Goal: Check status: Check status

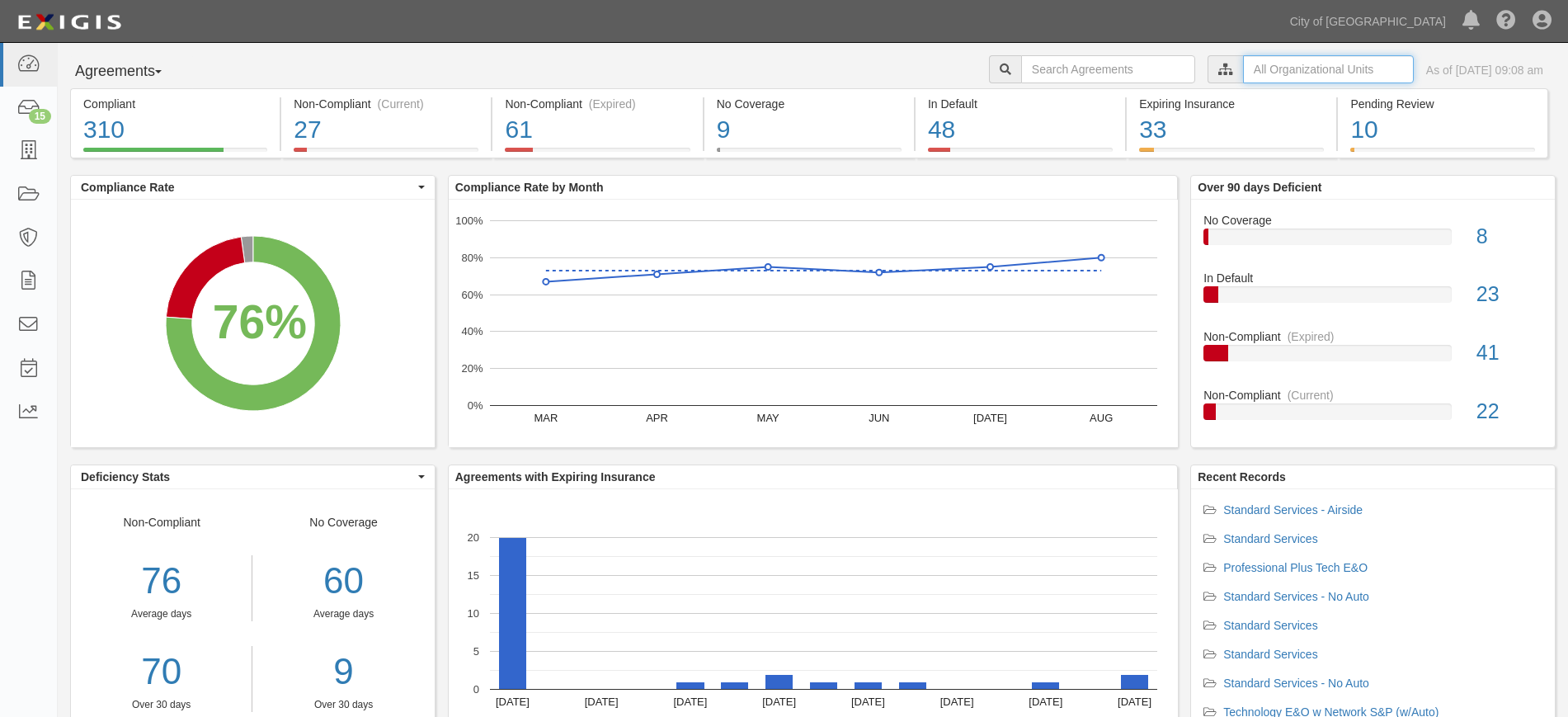
click at [1244, 65] on input "text" at bounding box center [1328, 69] width 171 height 28
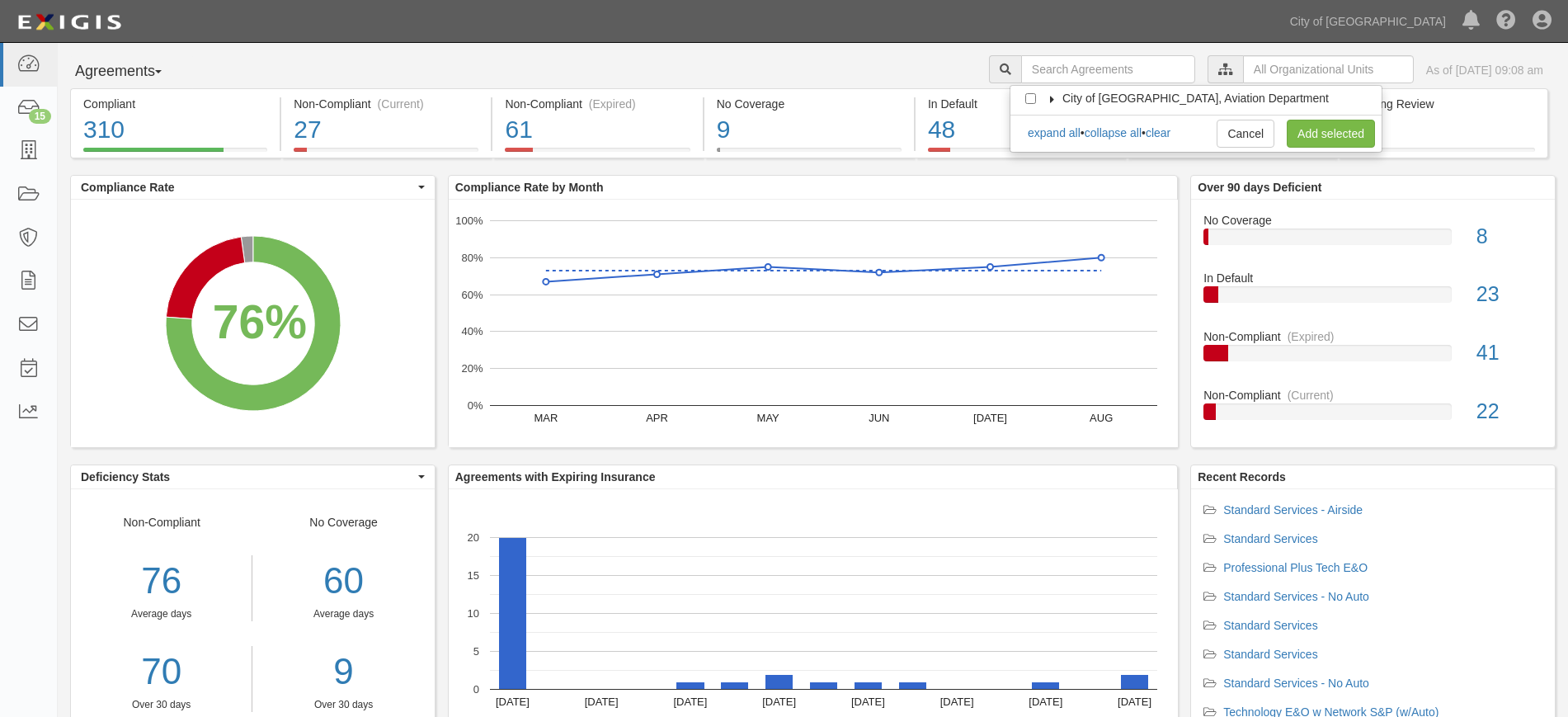
click at [1052, 98] on icon at bounding box center [1052, 99] width 11 height 8
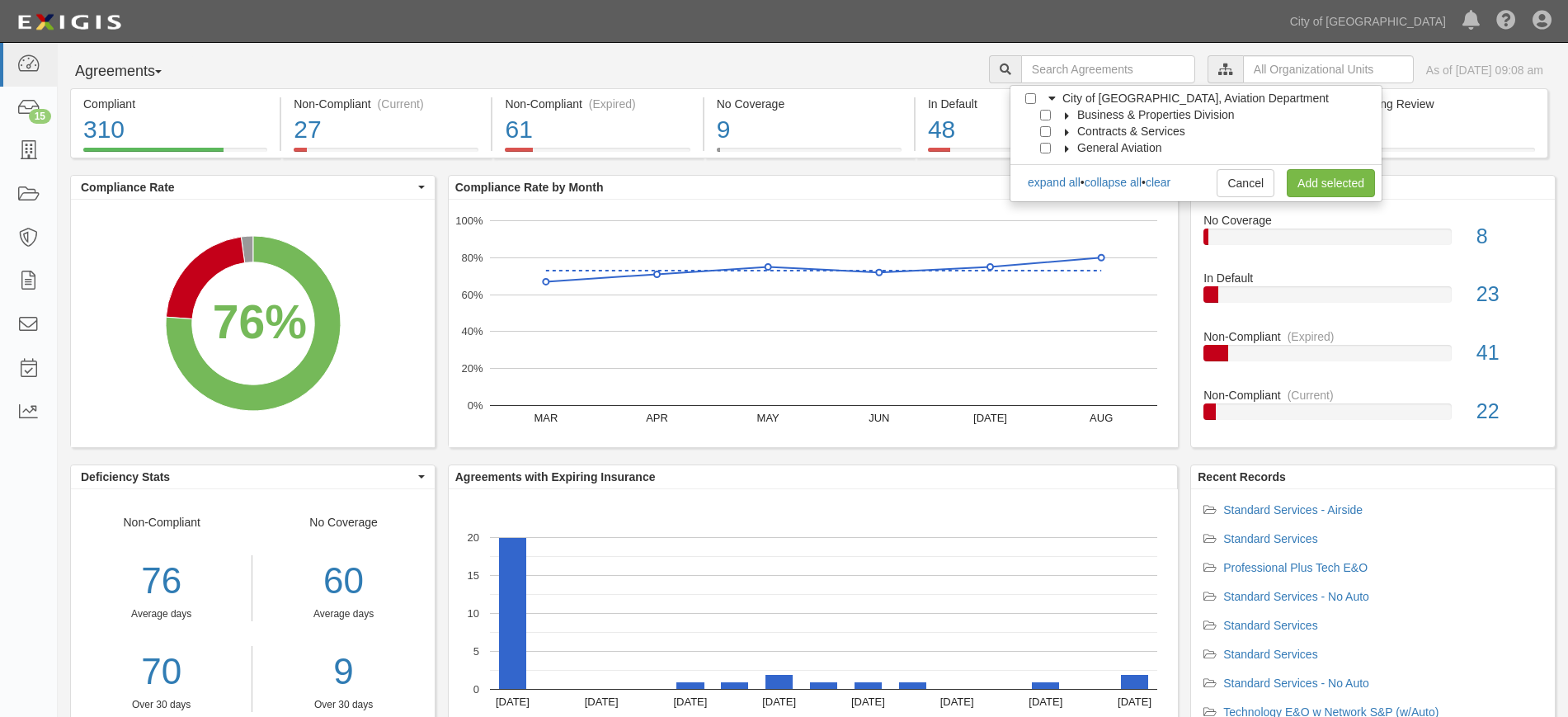
click at [1050, 133] on div at bounding box center [1049, 130] width 15 height 11
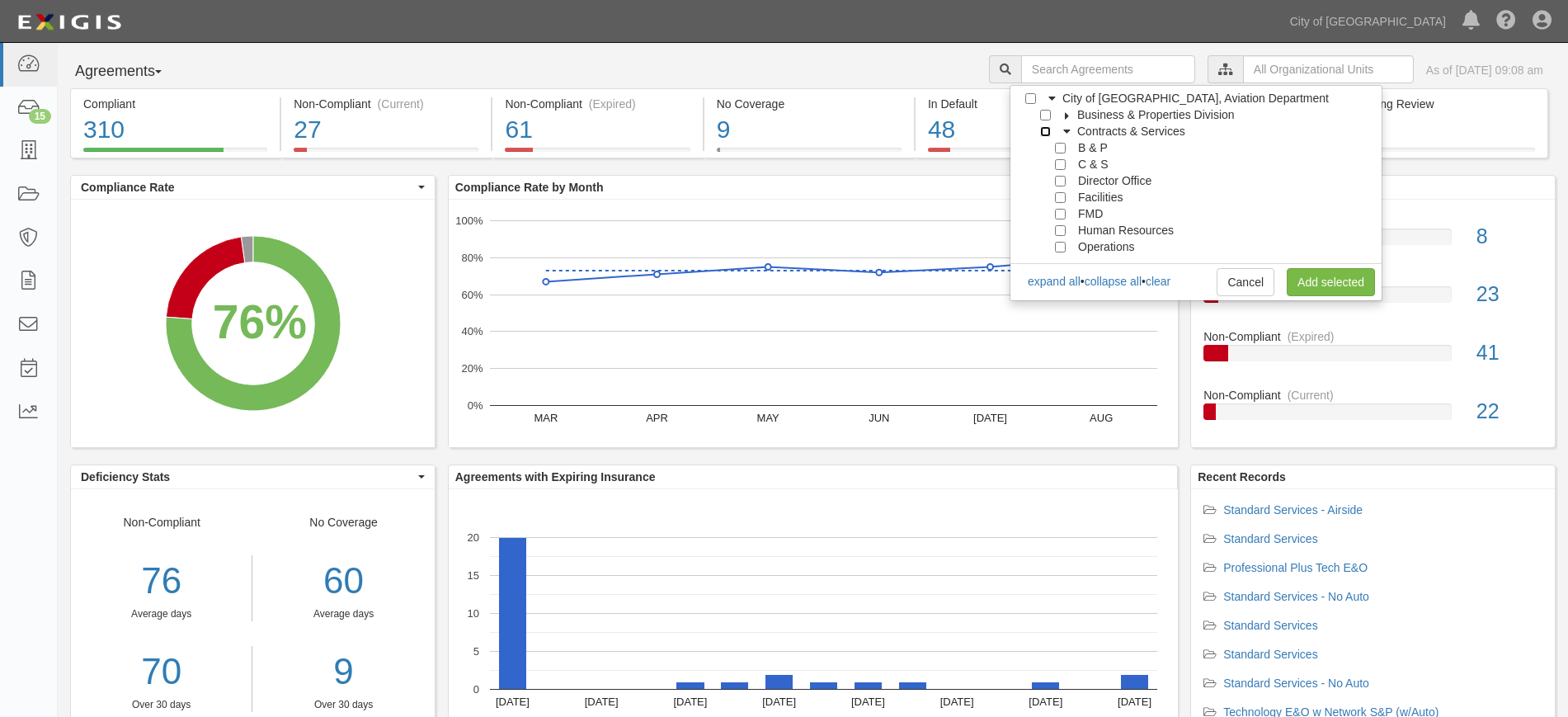
click at [1049, 127] on input "Contracts & Services" at bounding box center [1045, 132] width 11 height 11
checkbox input "true"
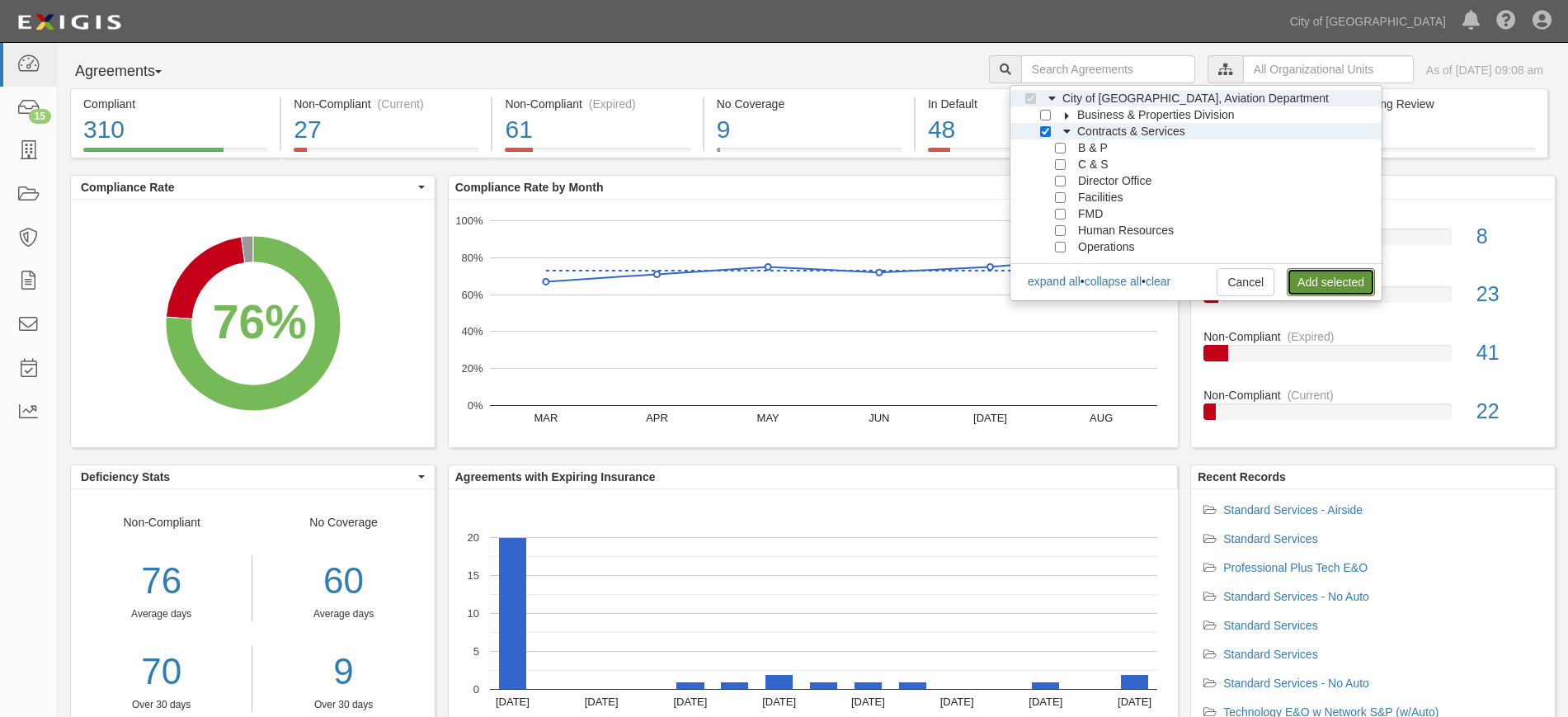
click at [1355, 277] on link "Add selected" at bounding box center [1330, 281] width 88 height 28
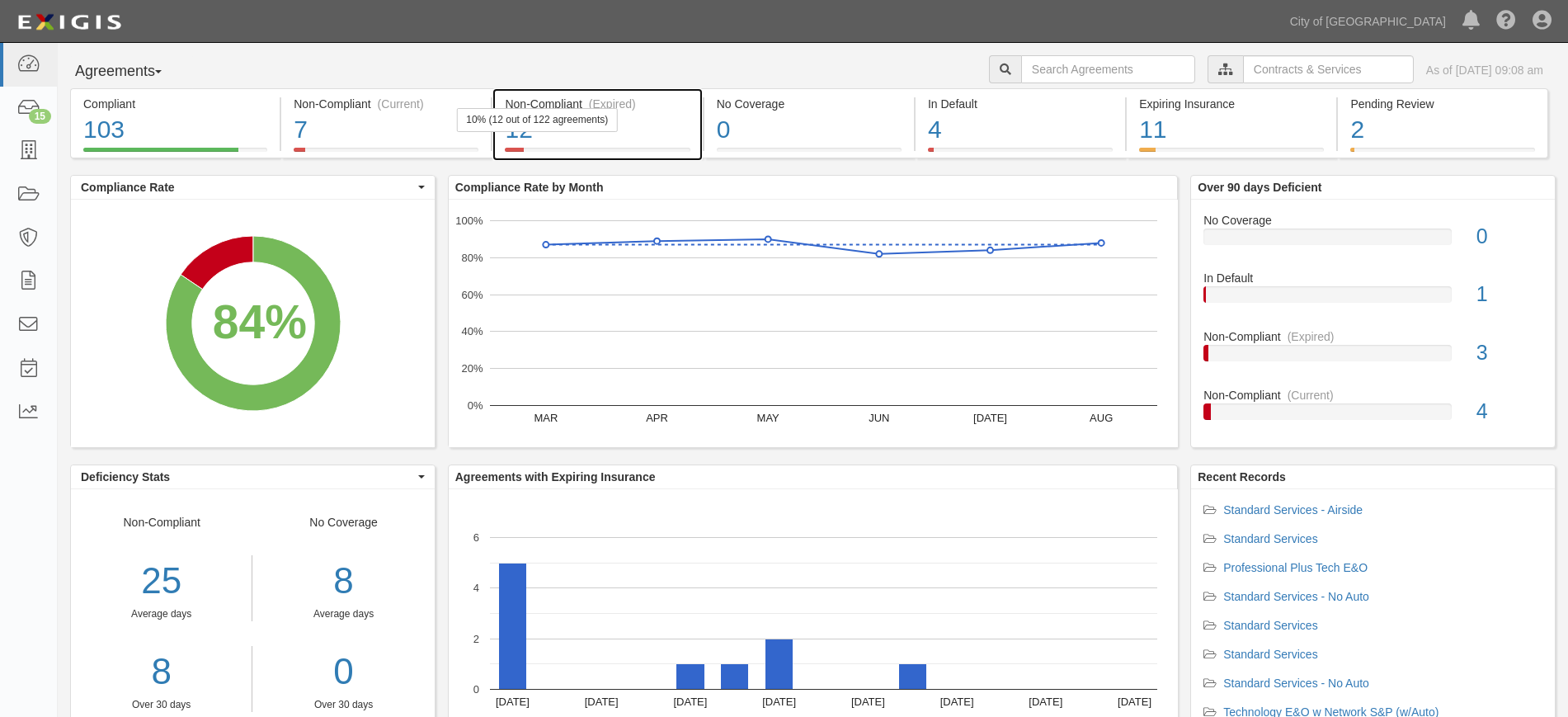
click at [614, 92] on div "Non-Compliant (Expired) 12 10% (12 out of 122 agreements)" at bounding box center [597, 123] width 210 height 70
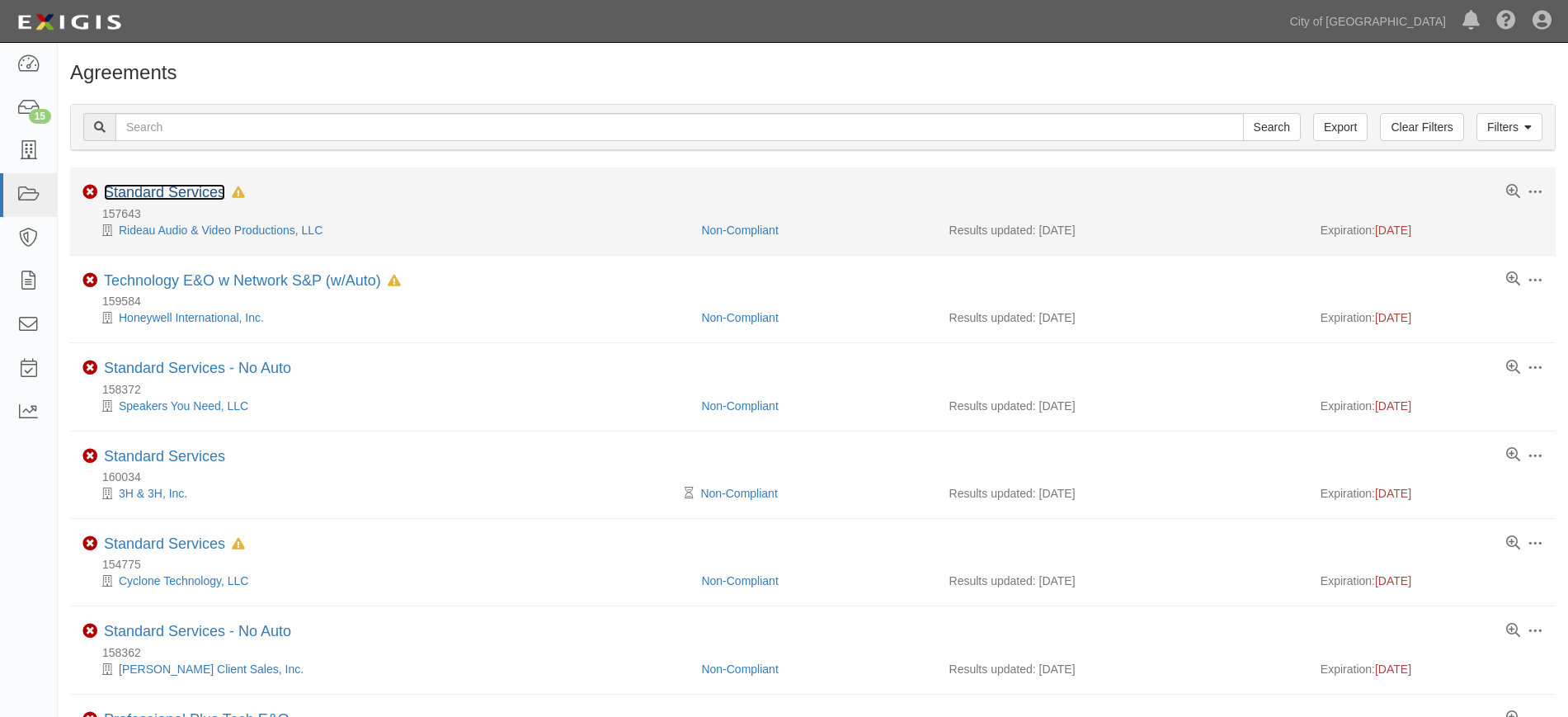
click at [180, 195] on link "Standard Services" at bounding box center [164, 192] width 121 height 16
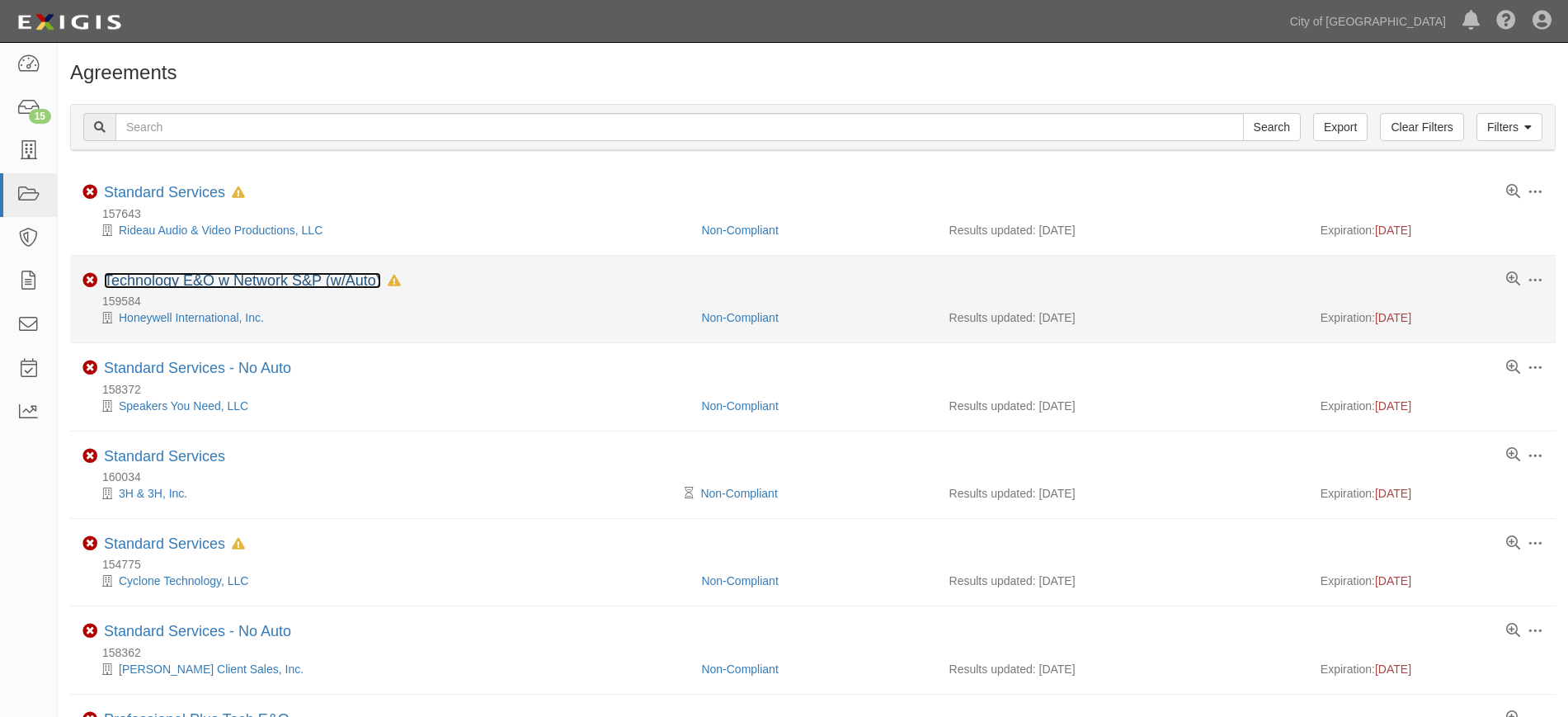
click at [139, 283] on link "Technology E&O w Network S&P (w/Auto)" at bounding box center [242, 280] width 277 height 16
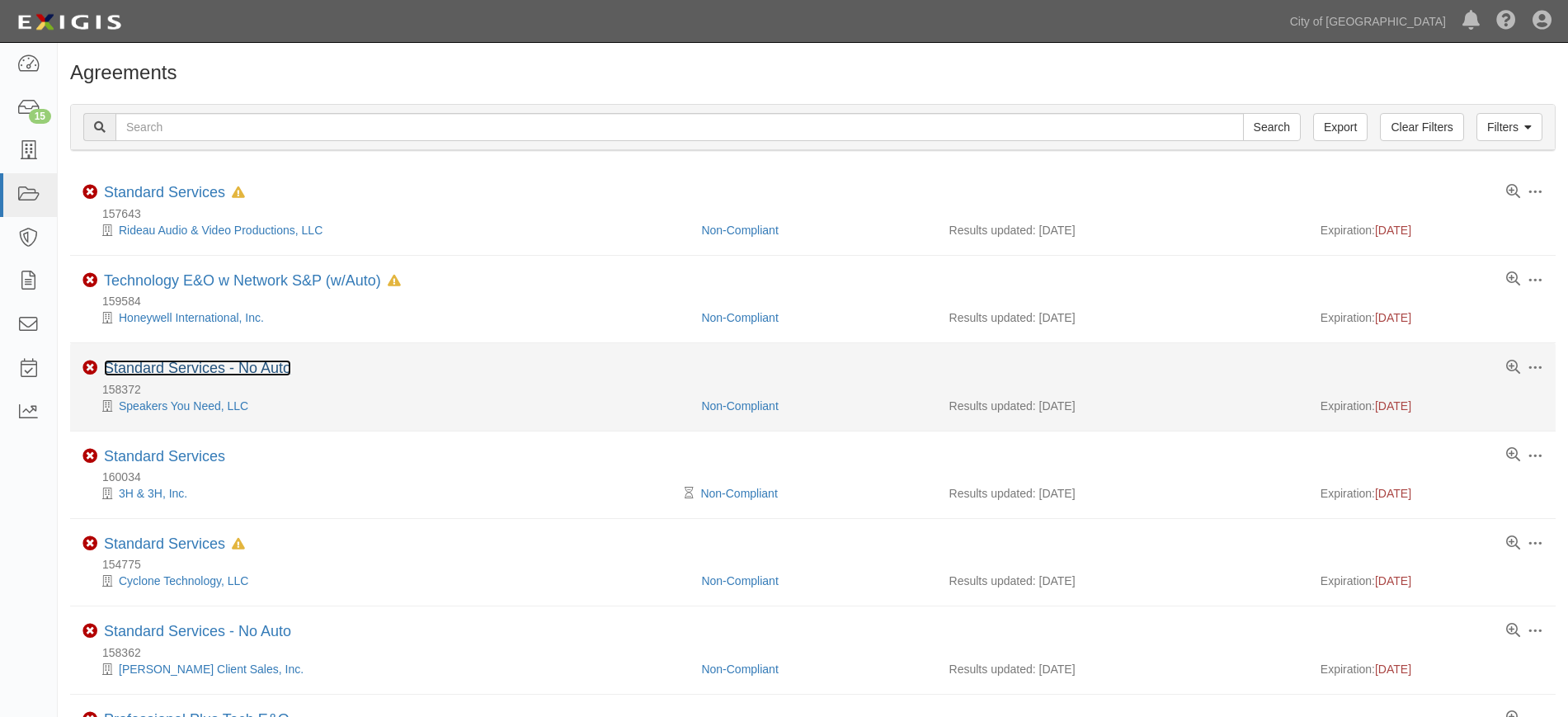
click at [140, 370] on link "Standard Services - No Auto" at bounding box center [197, 367] width 187 height 16
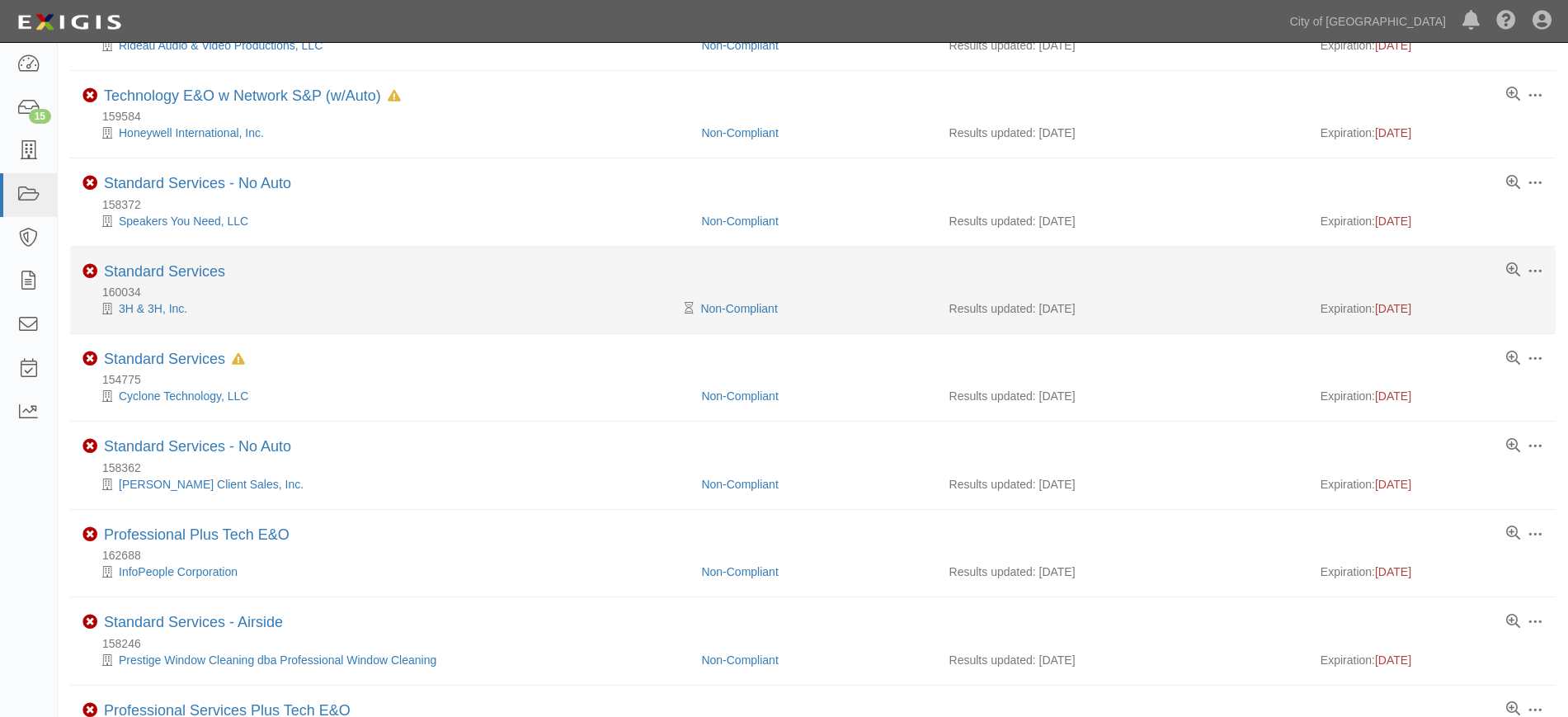
scroll to position [186, 0]
click at [169, 269] on link "Standard Services" at bounding box center [164, 270] width 121 height 16
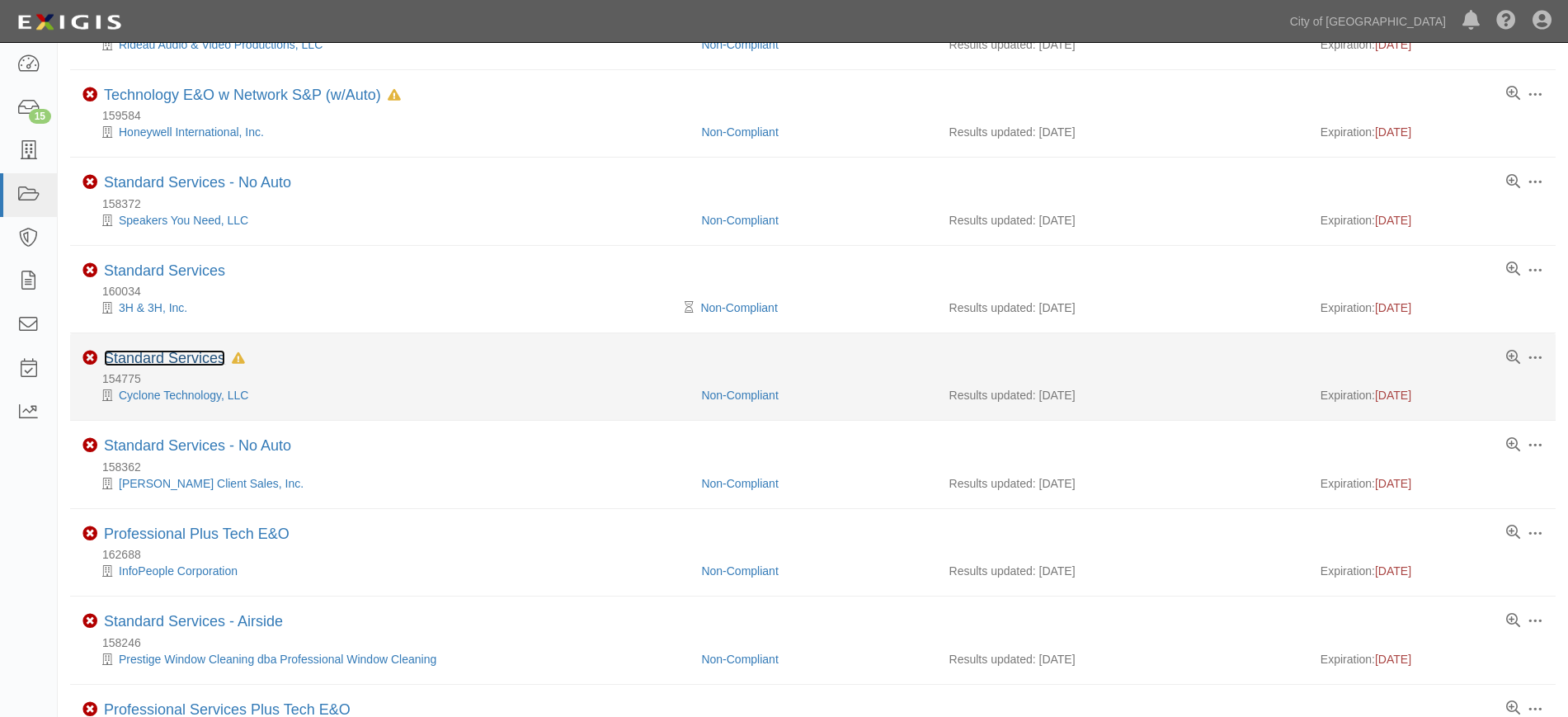
click at [185, 361] on link "Standard Services" at bounding box center [164, 358] width 121 height 16
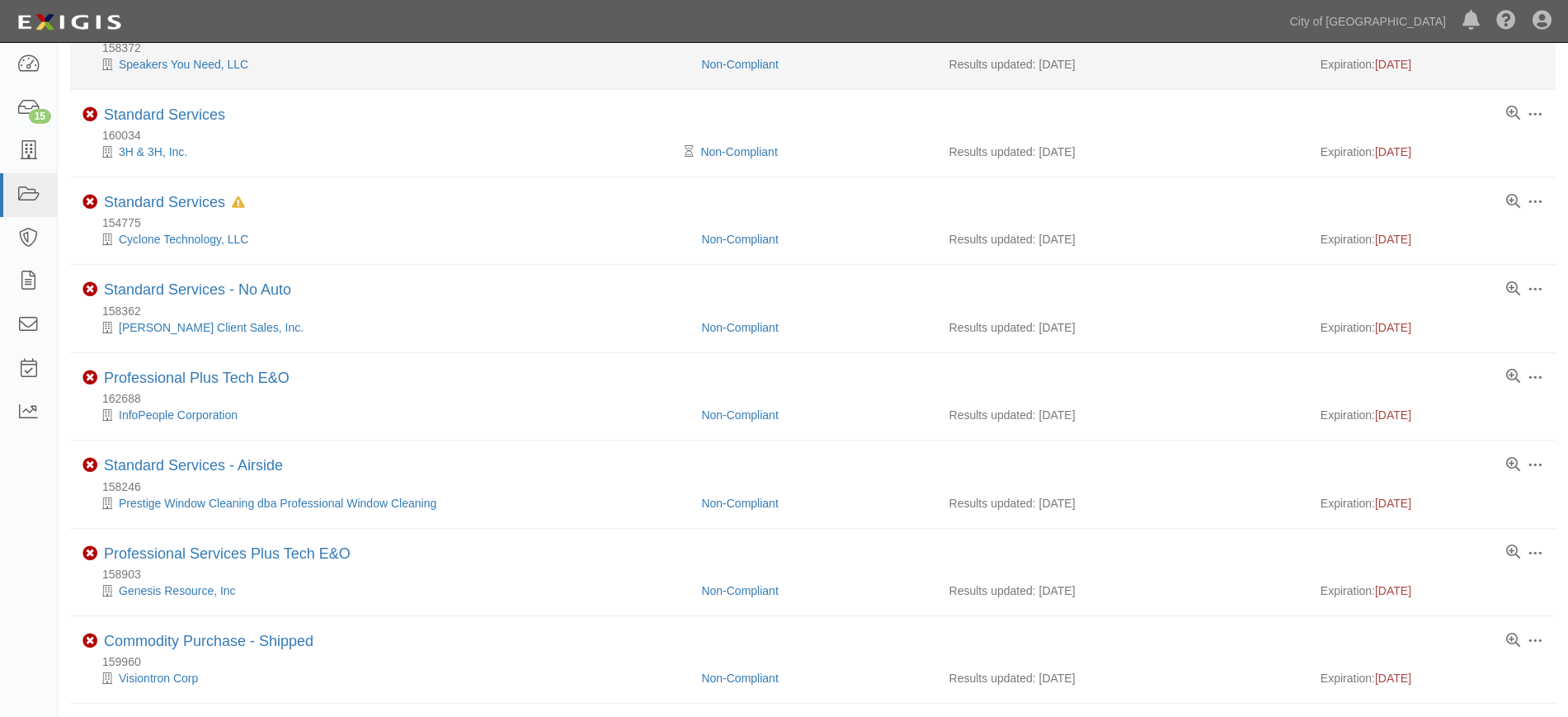
scroll to position [342, 0]
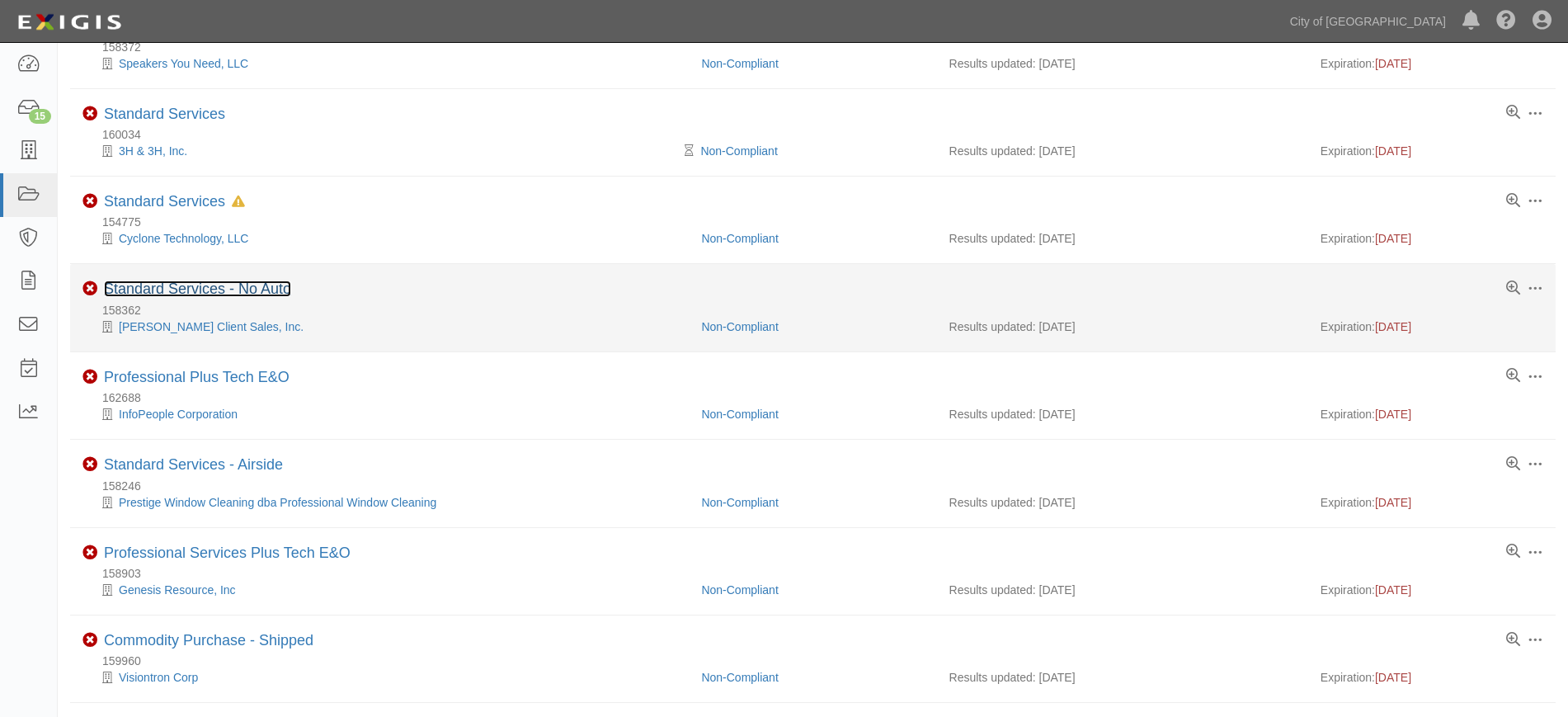
click at [140, 290] on link "Standard Services - No Auto" at bounding box center [197, 288] width 187 height 16
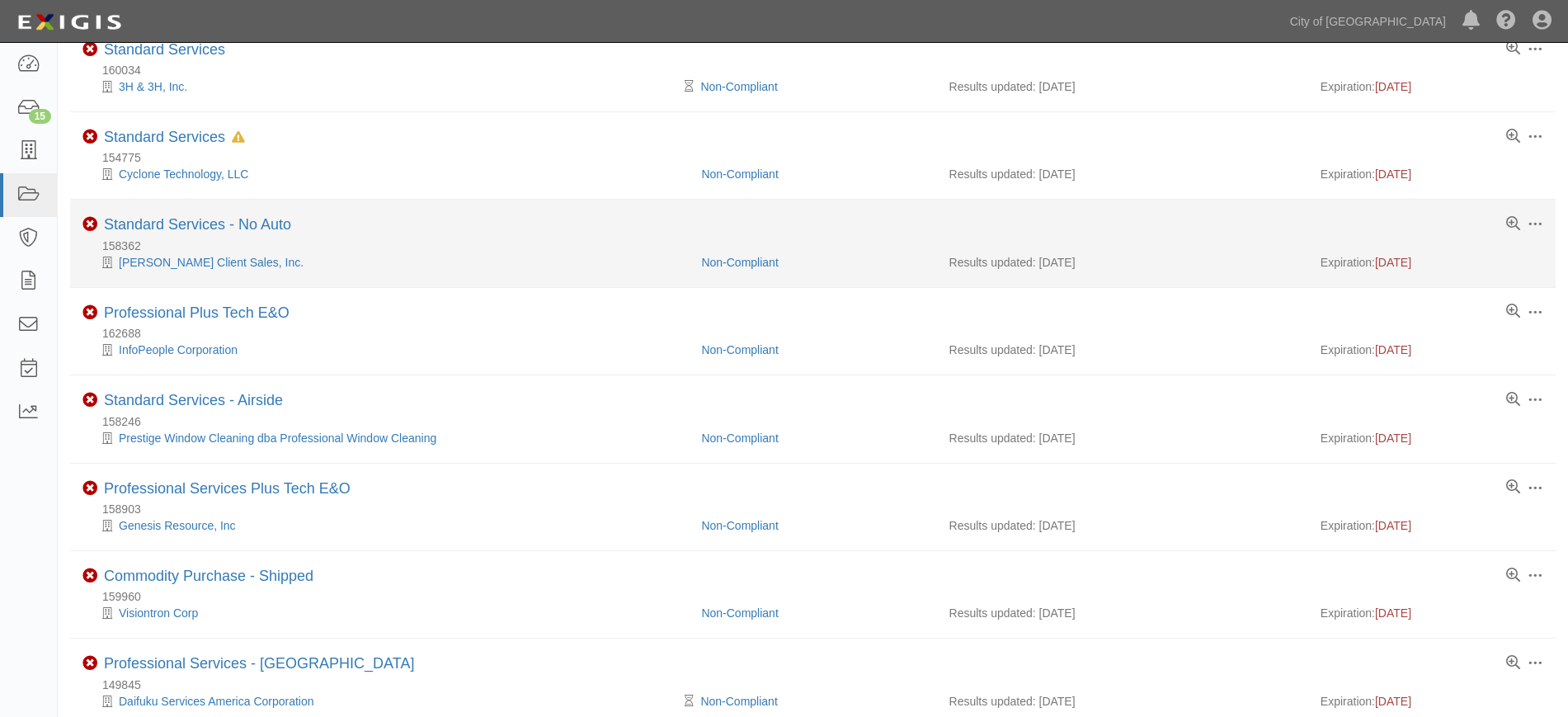
scroll to position [412, 0]
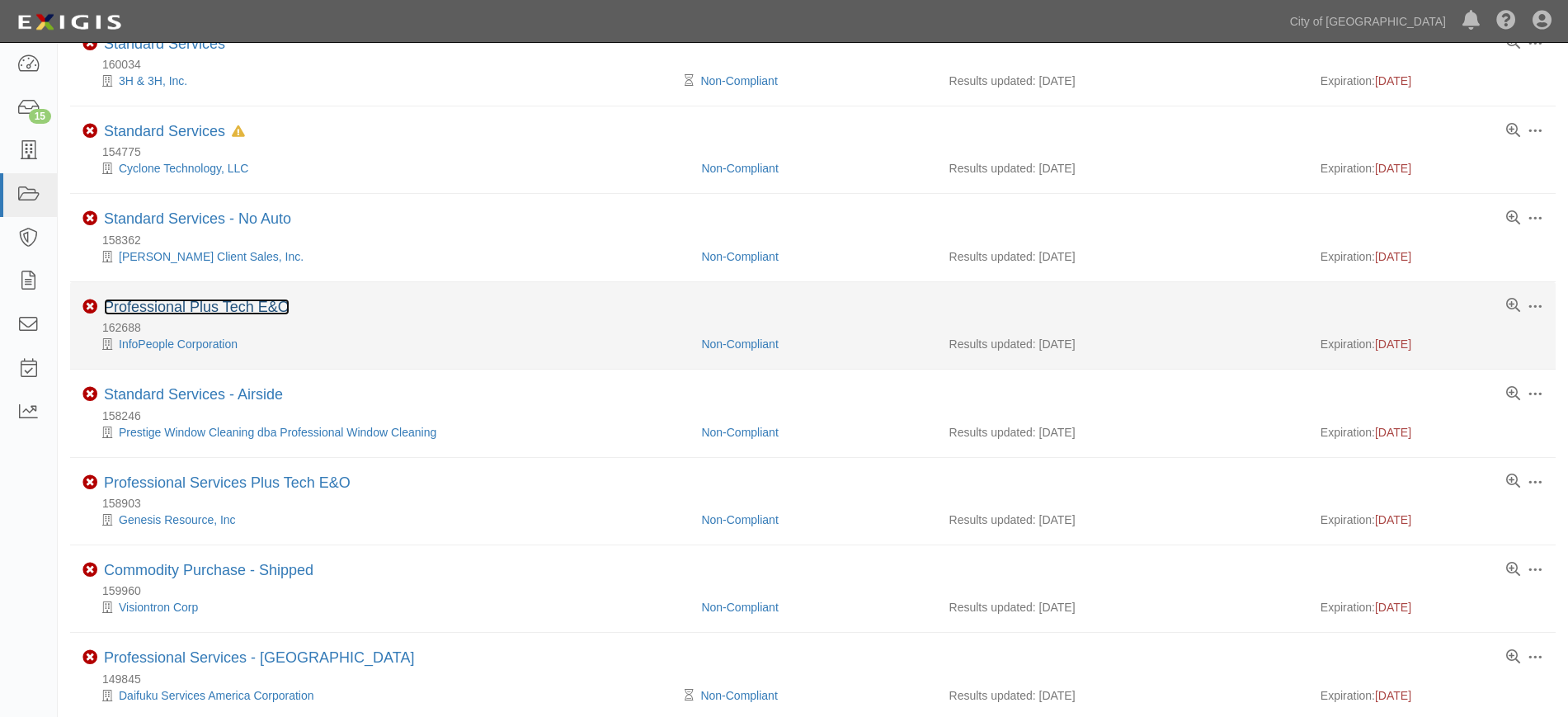
click at [240, 304] on link "Professional Plus Tech E&O" at bounding box center [196, 306] width 186 height 16
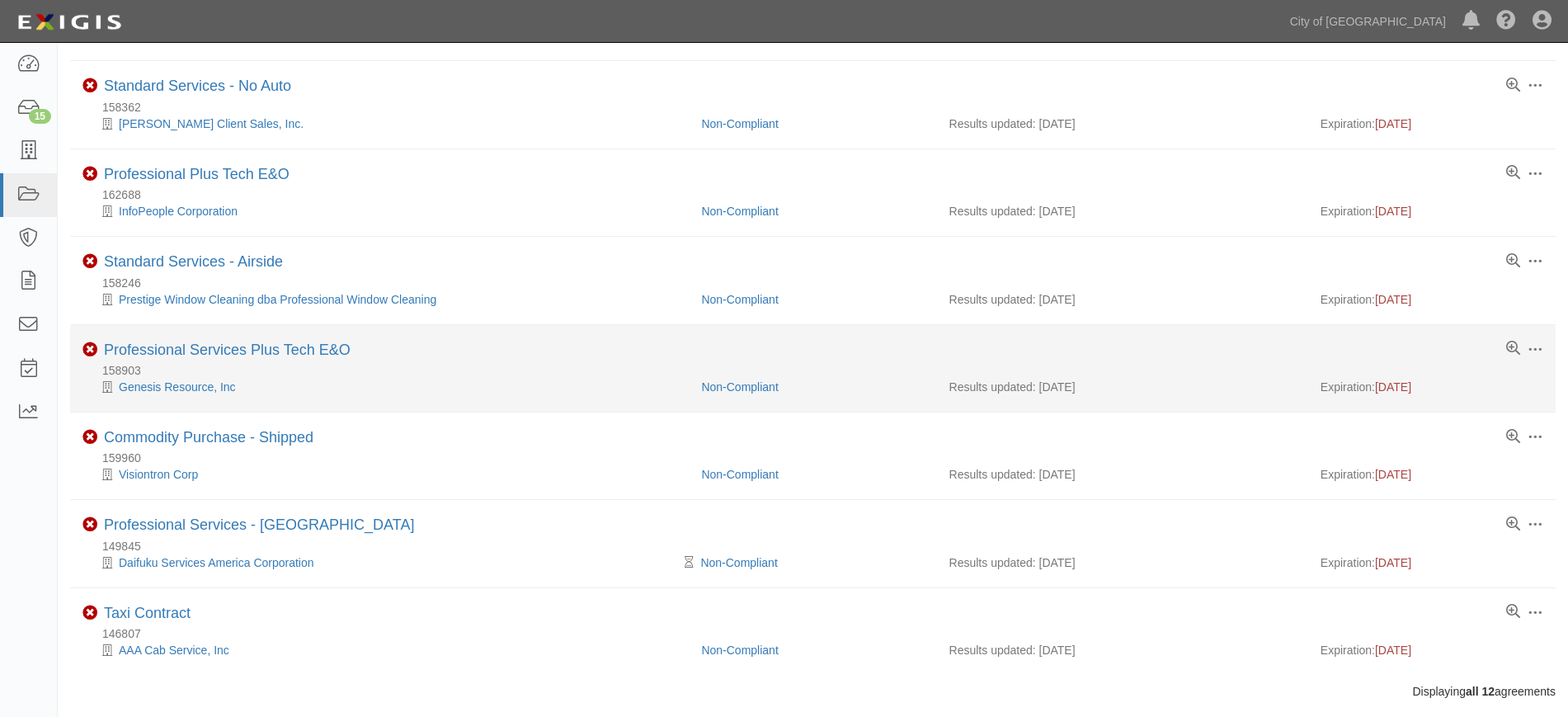
scroll to position [551, 0]
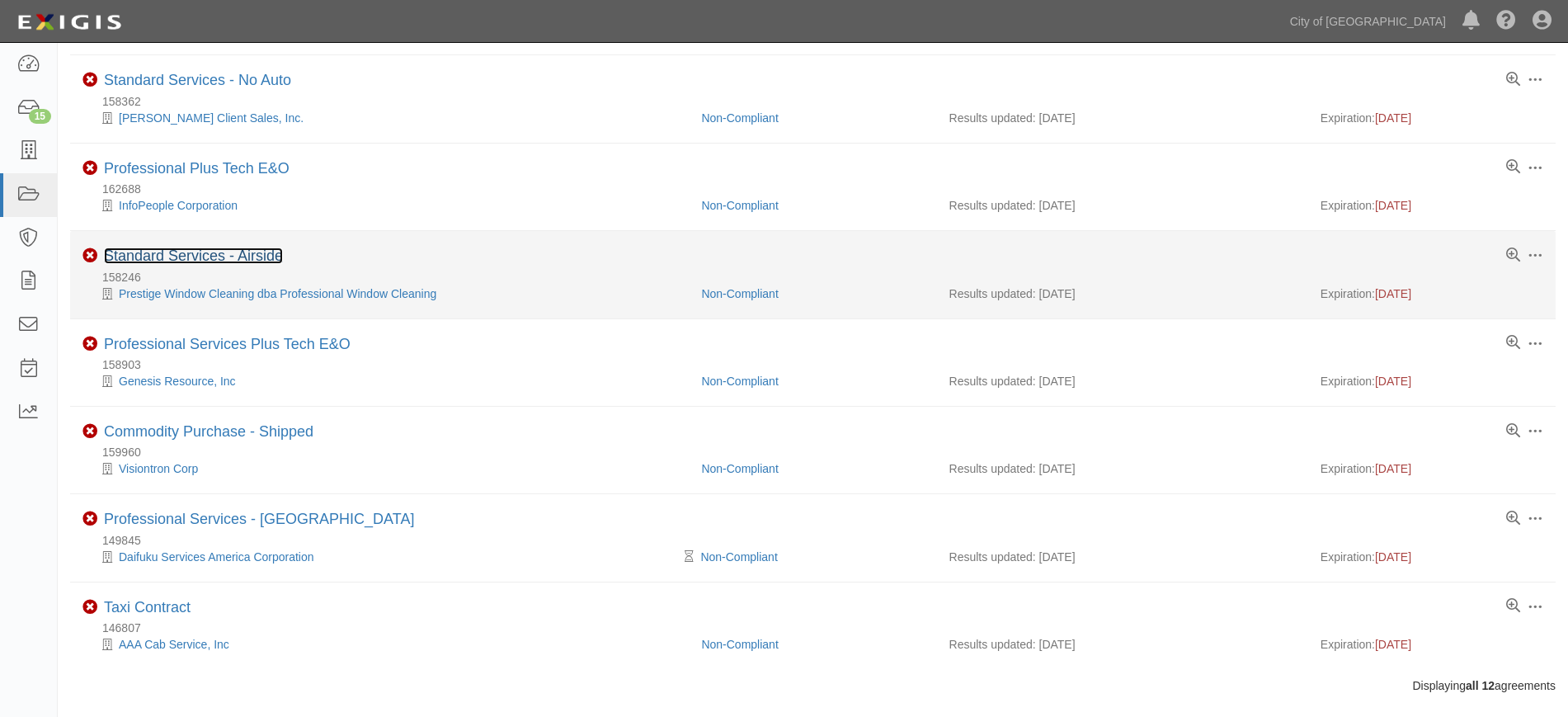
click at [185, 261] on link "Standard Services - Airside" at bounding box center [192, 255] width 179 height 16
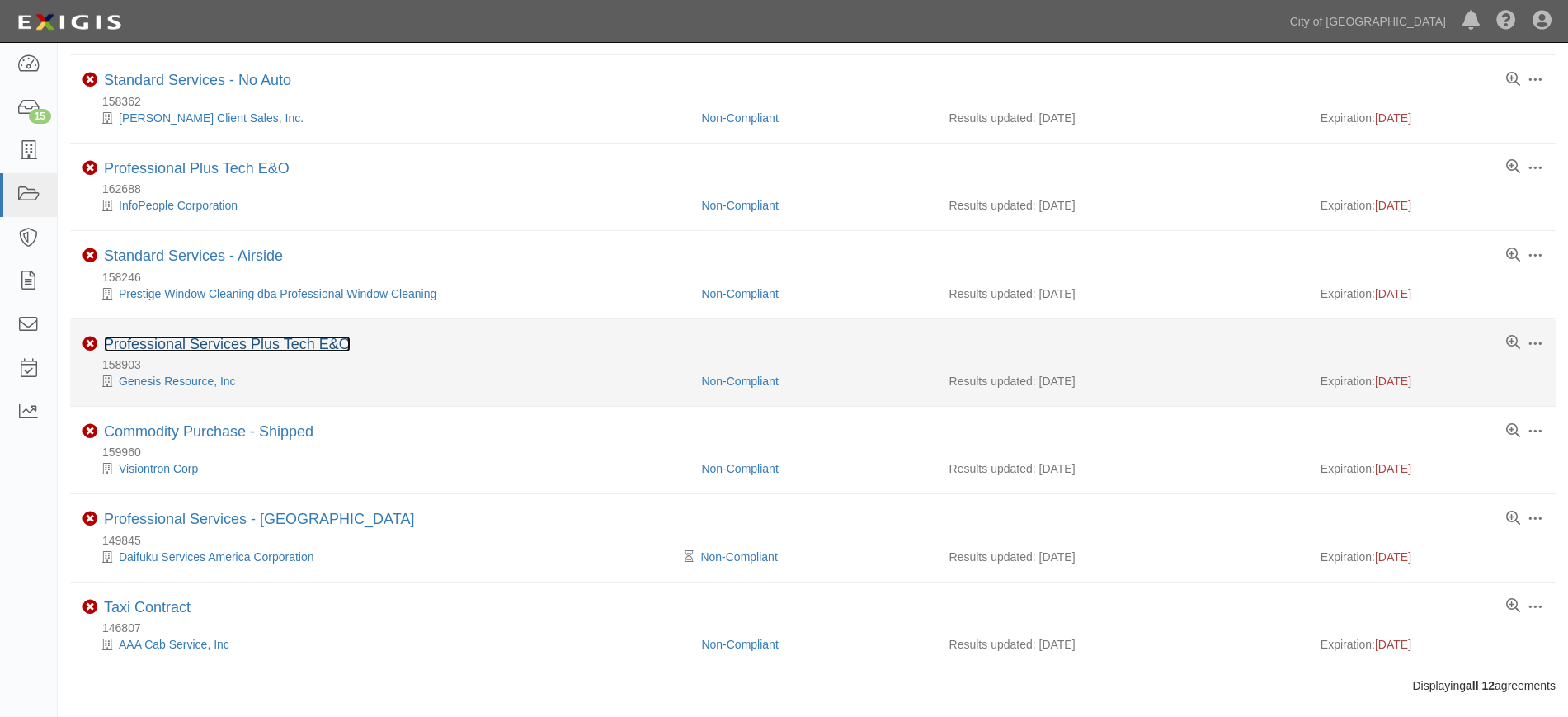
click at [151, 349] on link "Professional Services Plus Tech E&O" at bounding box center [227, 343] width 246 height 16
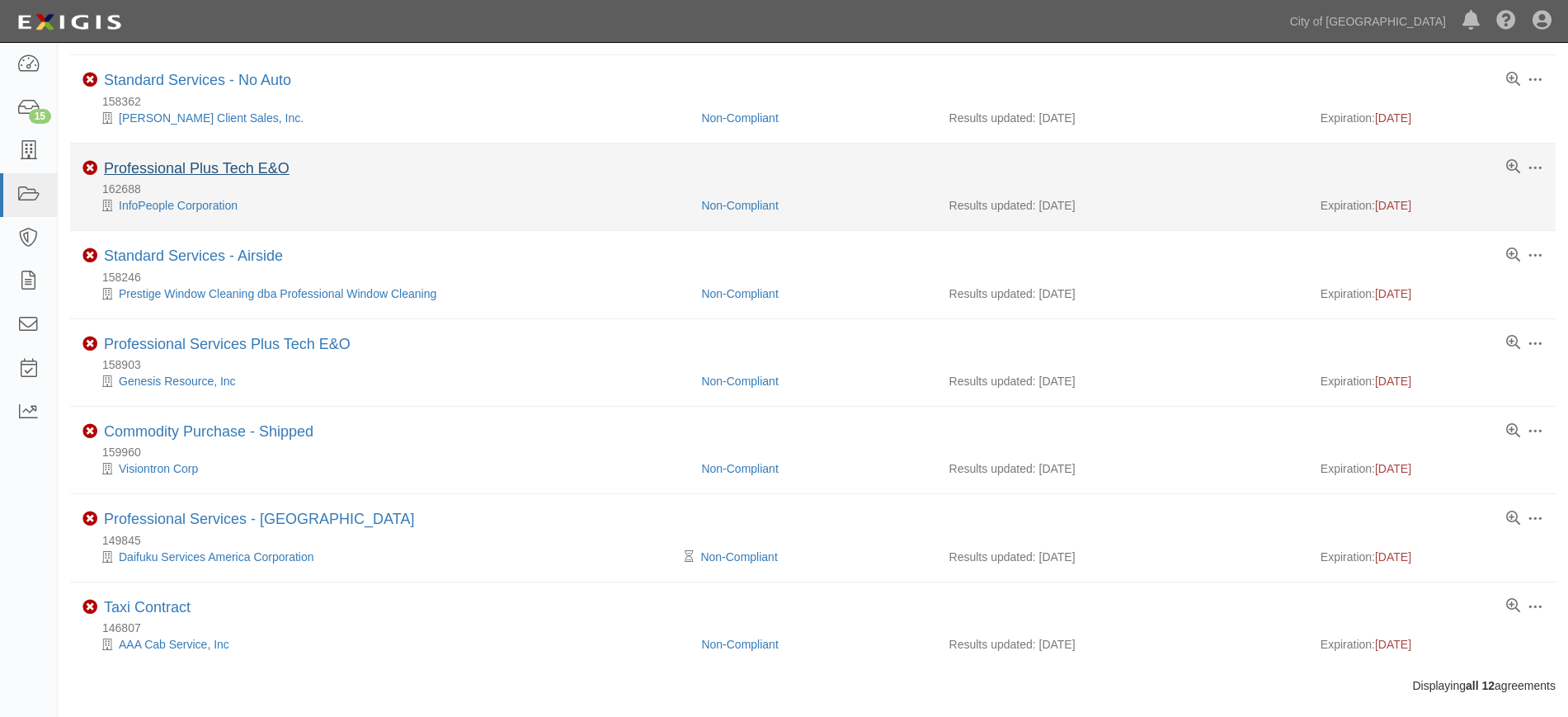
scroll to position [578, 0]
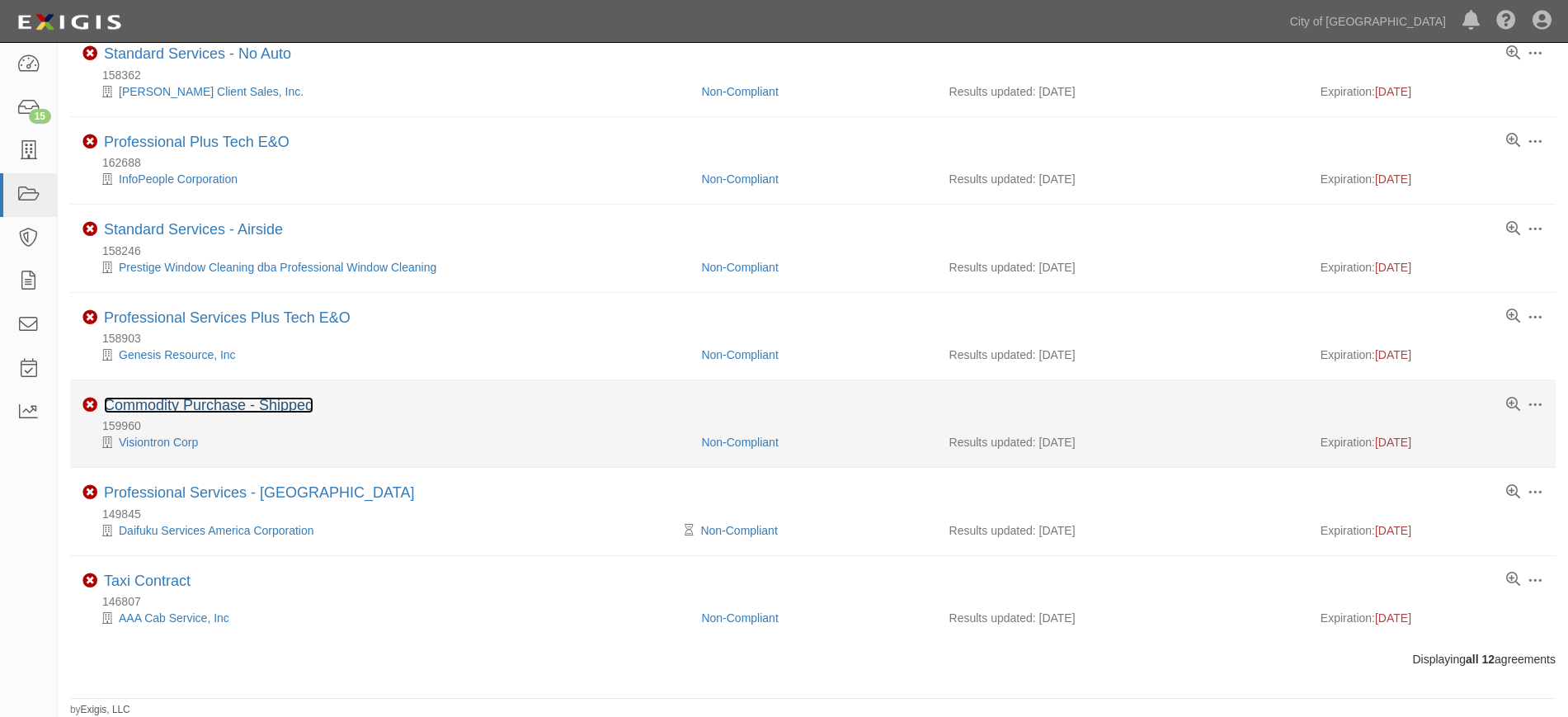
click at [182, 406] on link "Commodity Purchase - Shipped" at bounding box center [208, 405] width 210 height 16
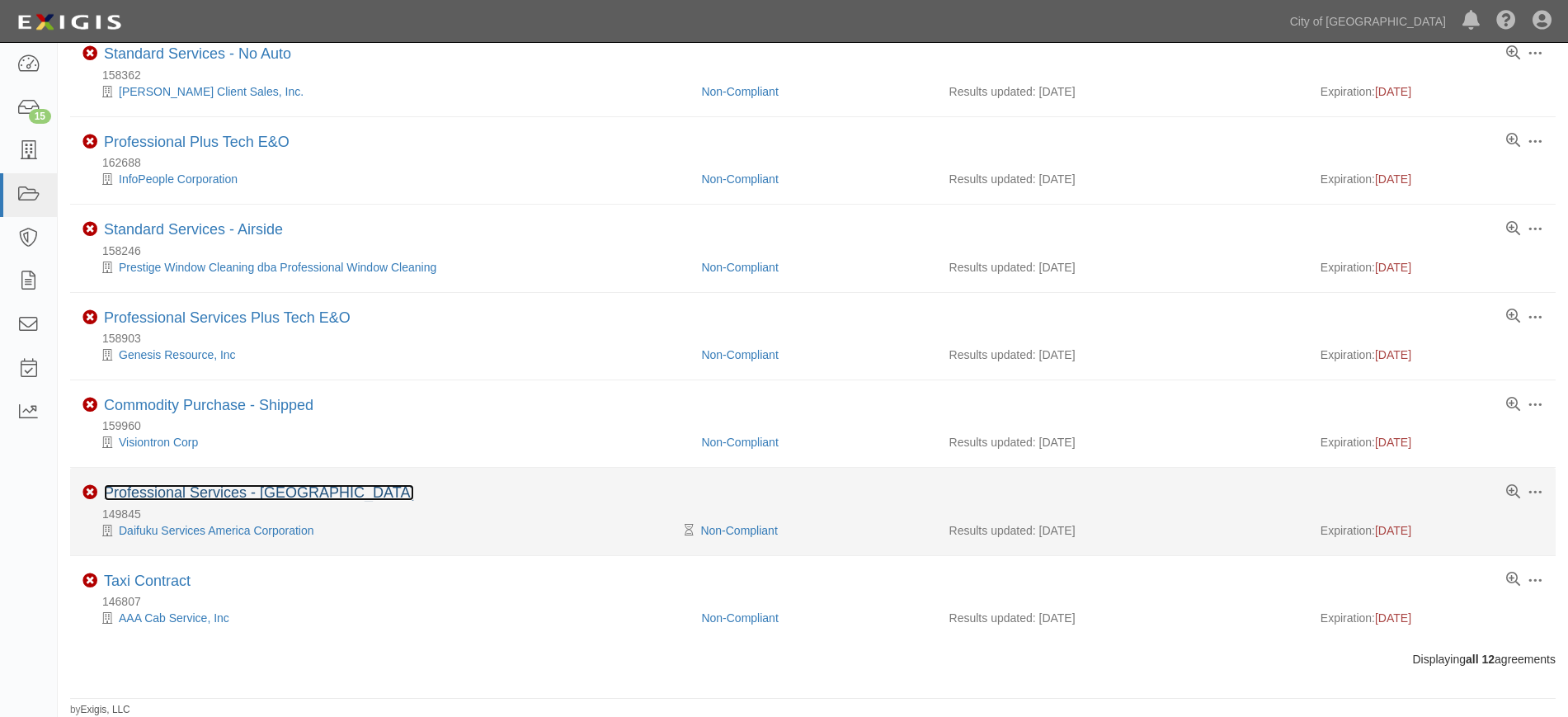
click at [142, 496] on link "Professional Services - [GEOGRAPHIC_DATA]" at bounding box center [258, 492] width 311 height 16
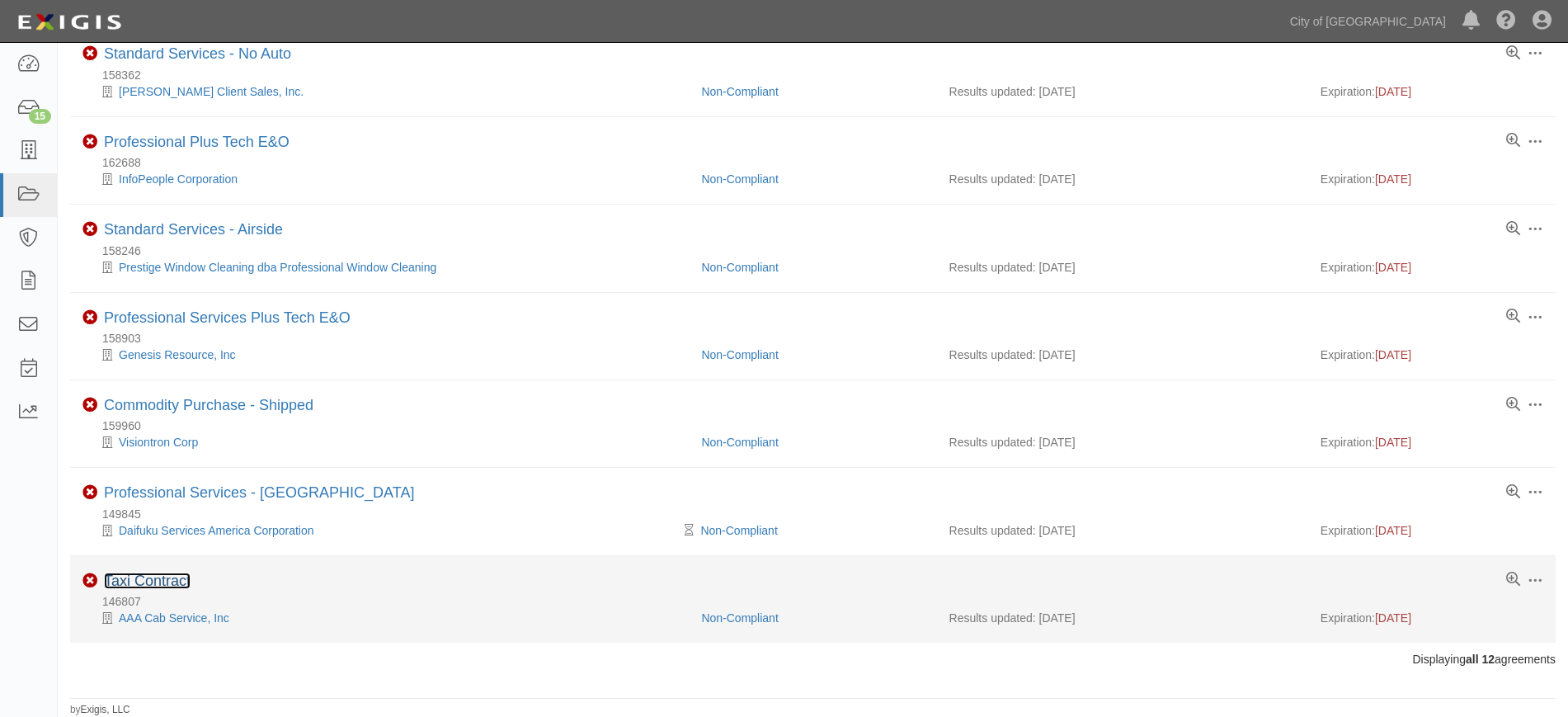
click at [162, 586] on link "Taxi Contract" at bounding box center [146, 580] width 86 height 16
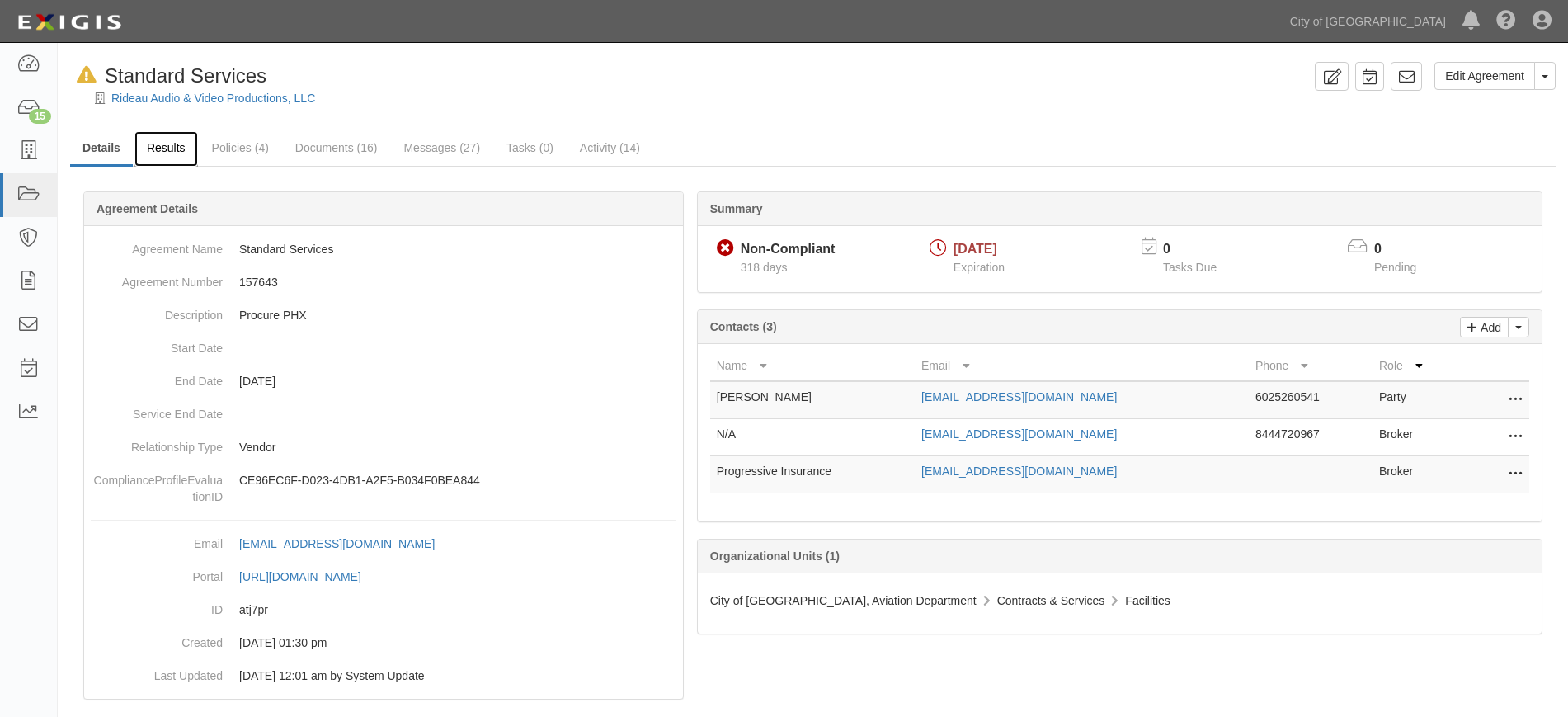
click at [152, 151] on link "Results" at bounding box center [166, 148] width 63 height 35
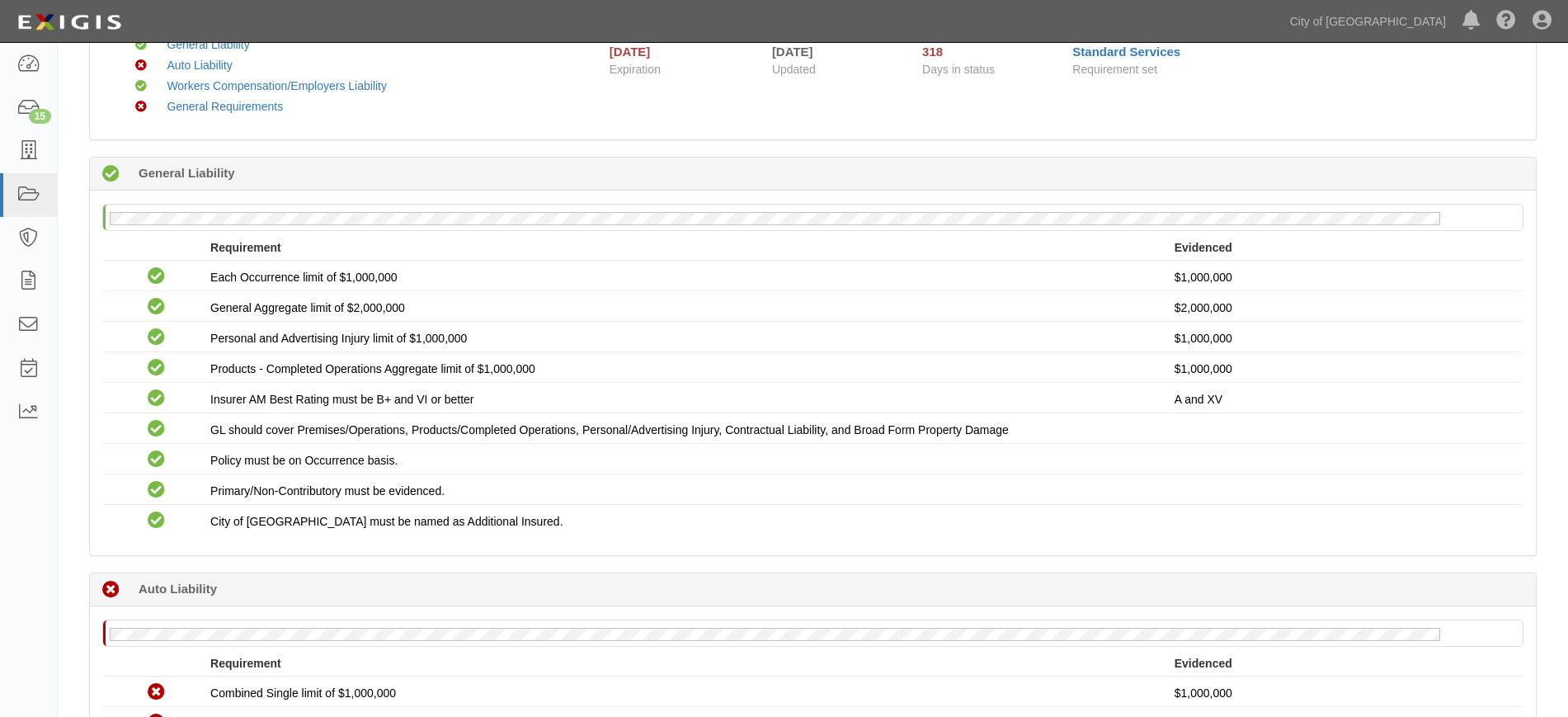
scroll to position [203, 0]
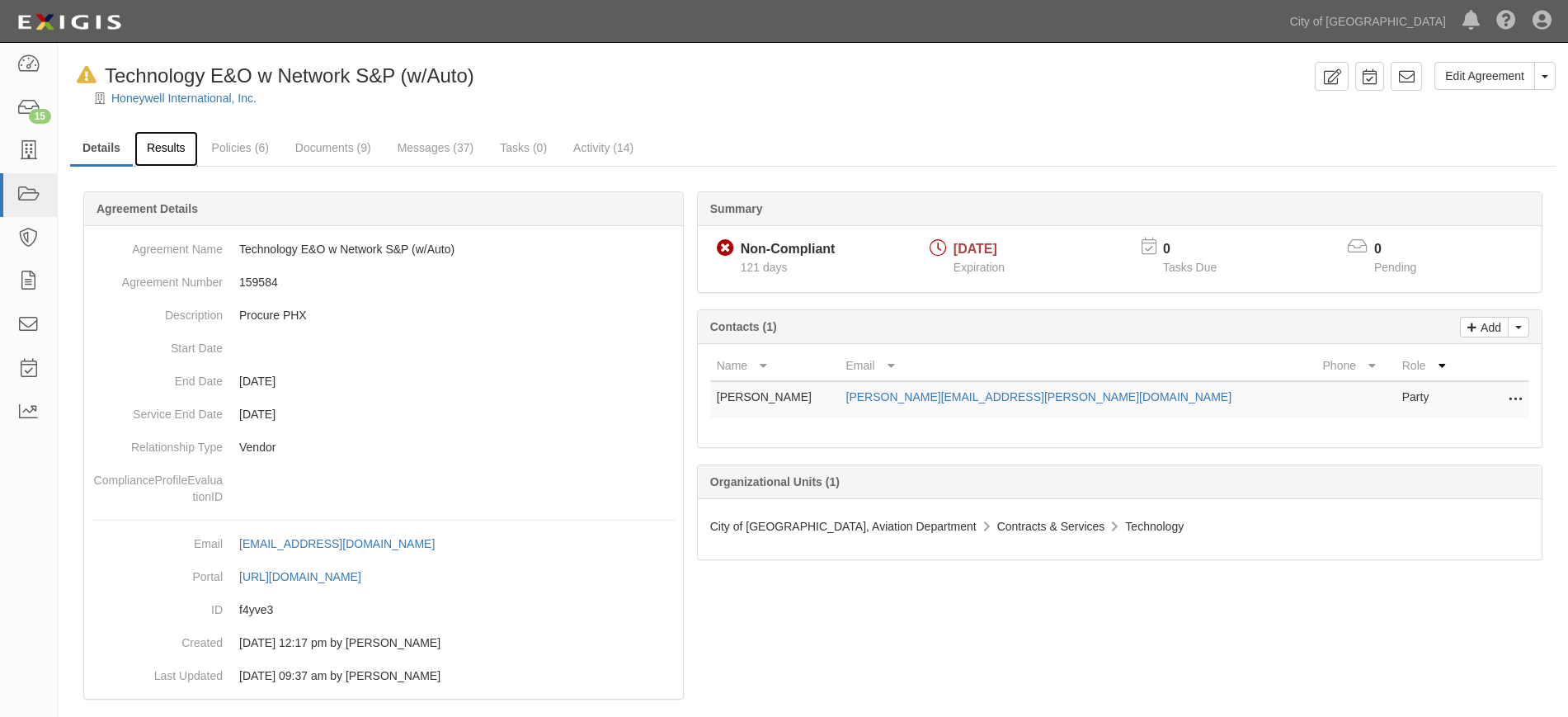
click at [185, 145] on link "Results" at bounding box center [166, 148] width 63 height 35
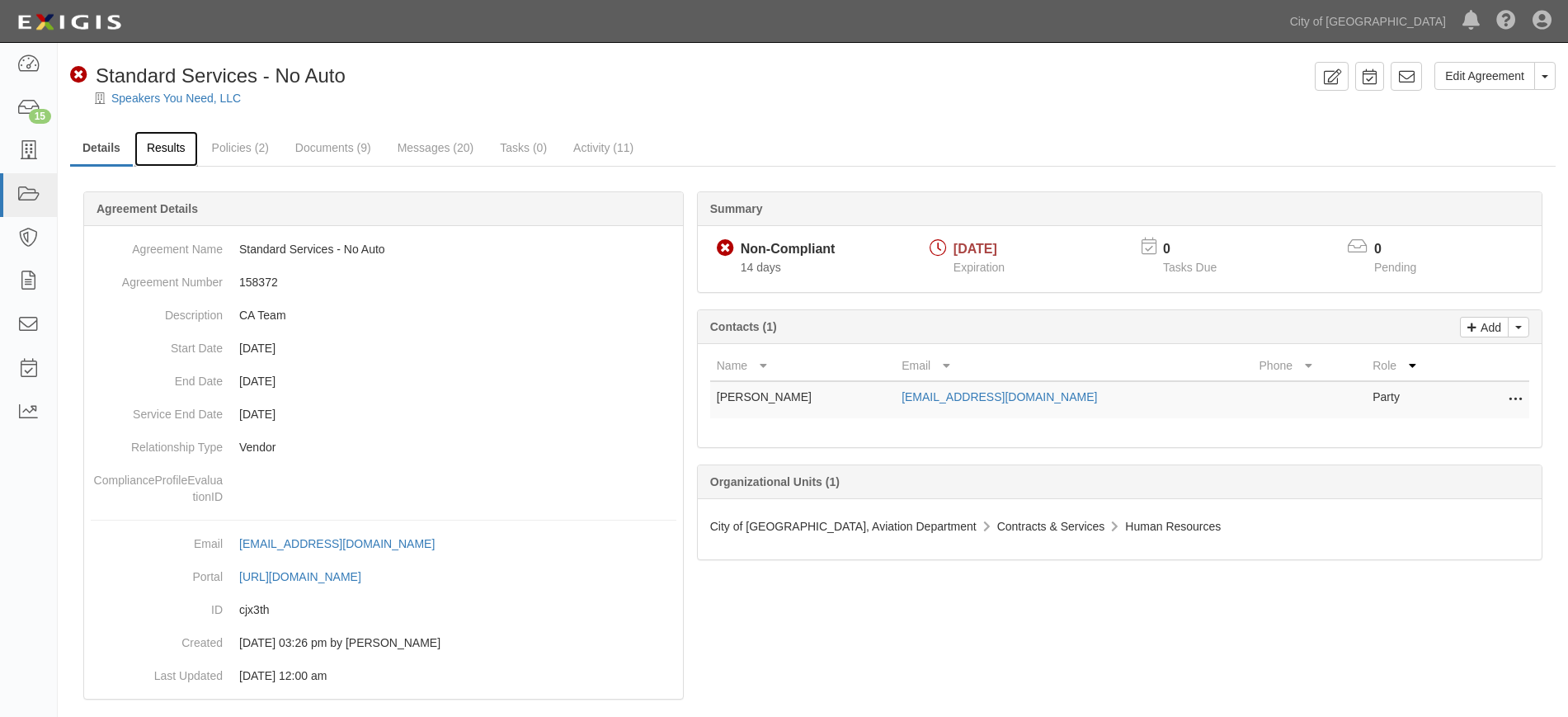
click at [183, 141] on link "Results" at bounding box center [166, 148] width 63 height 35
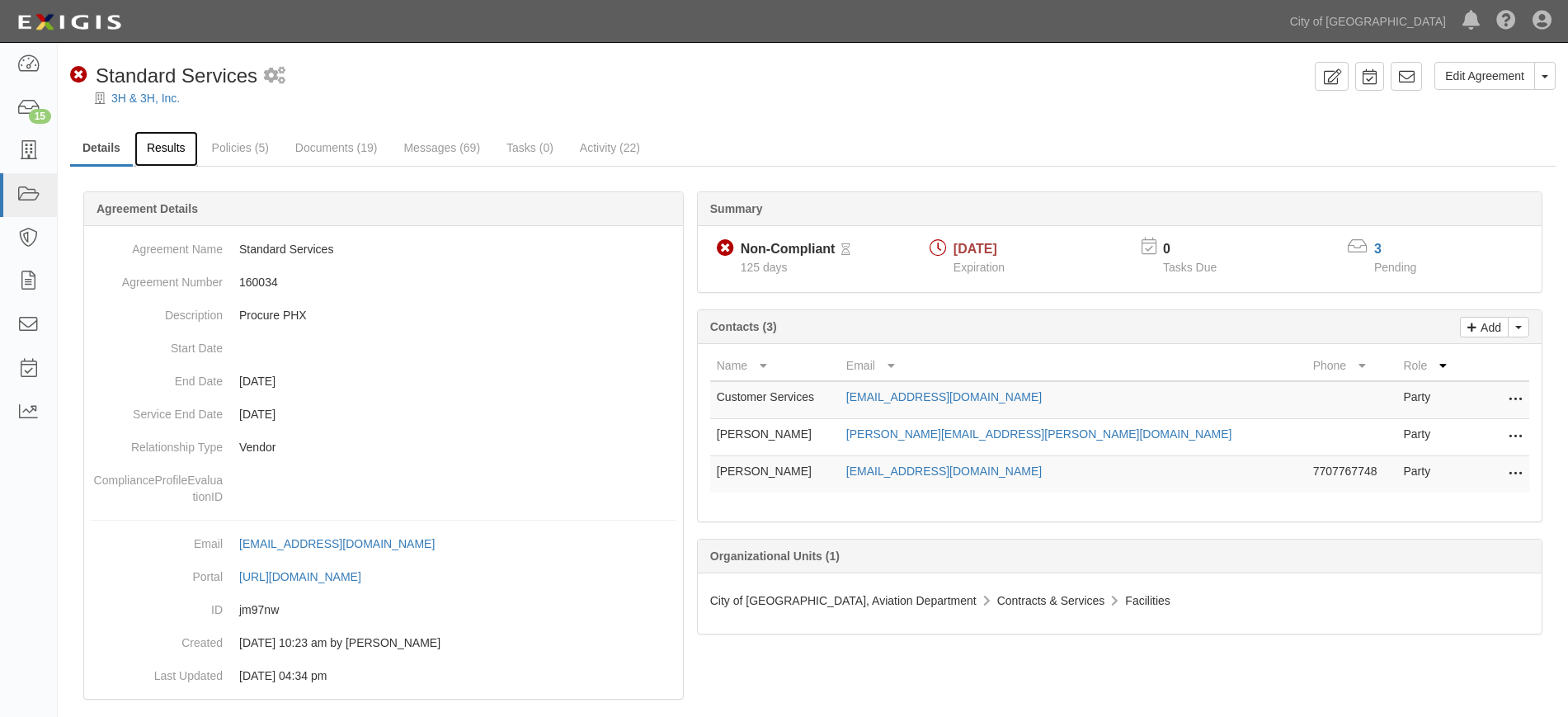
click at [173, 145] on link "Results" at bounding box center [166, 148] width 63 height 35
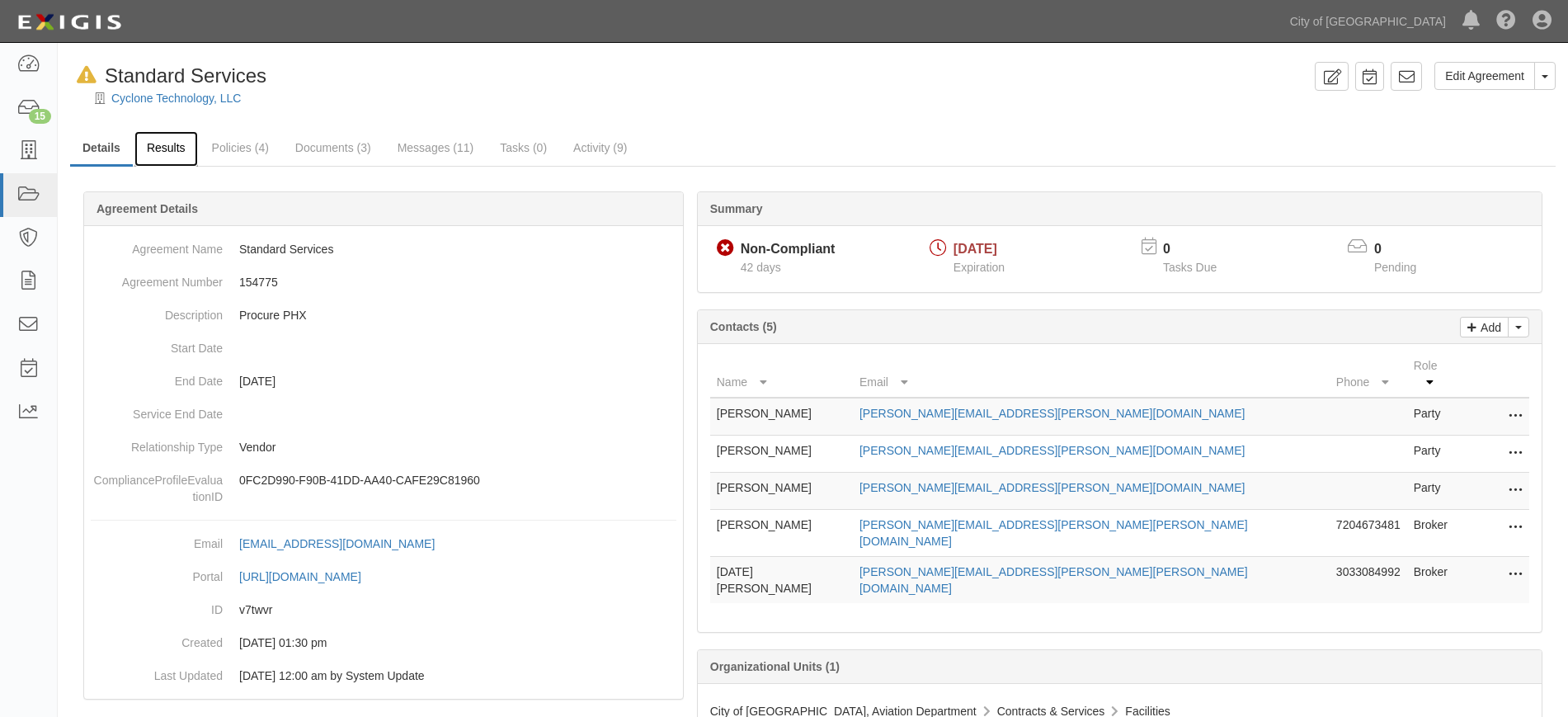
click at [175, 151] on link "Results" at bounding box center [166, 148] width 63 height 35
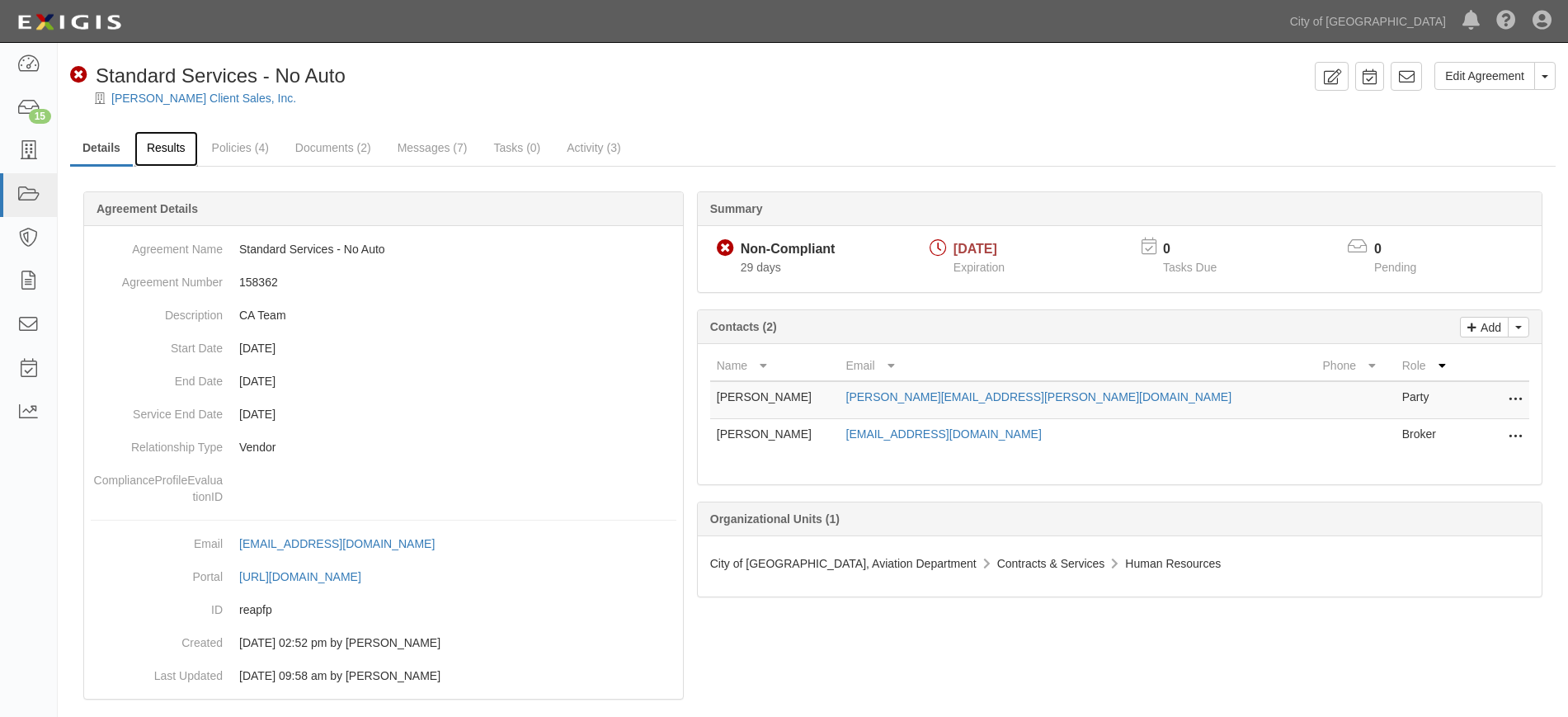
click at [192, 160] on link "Results" at bounding box center [166, 148] width 63 height 35
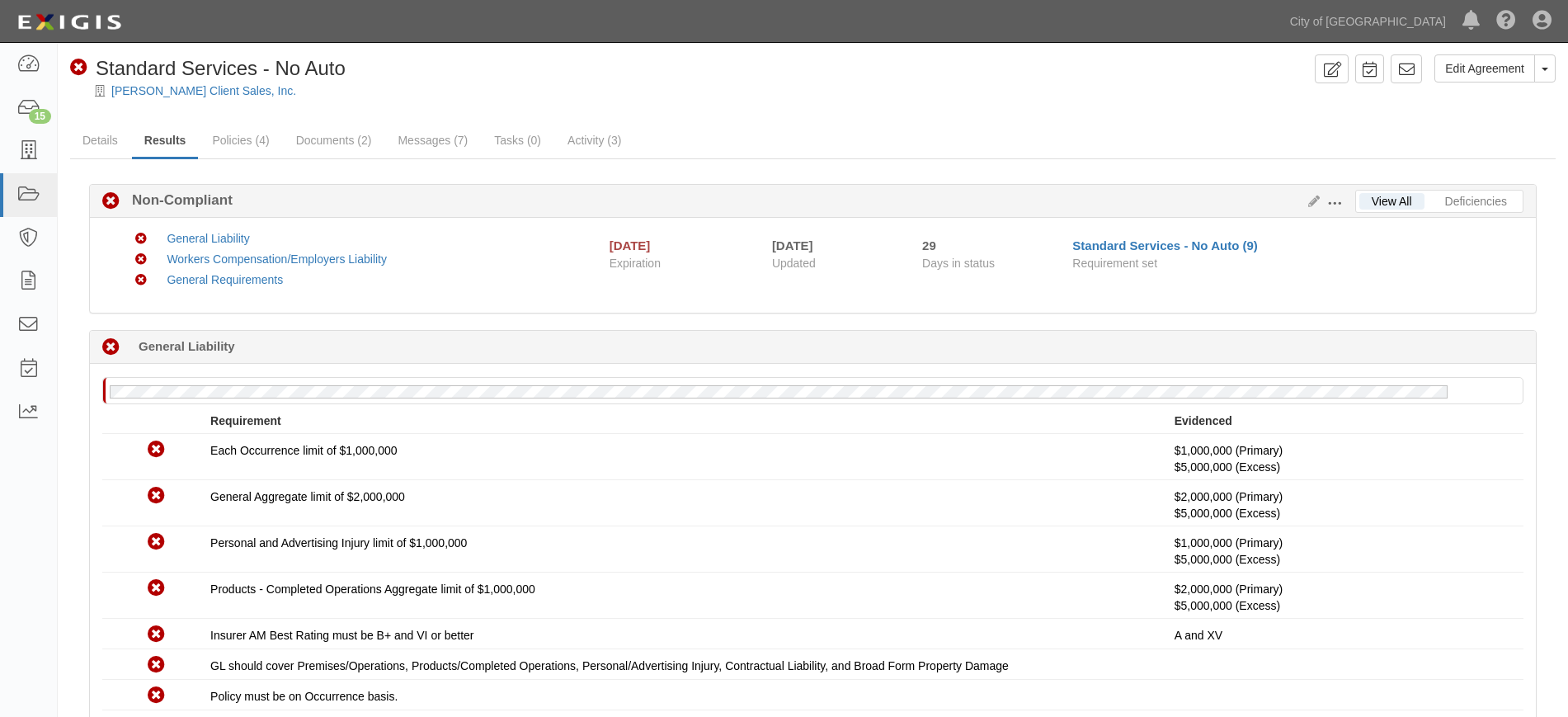
scroll to position [9, 0]
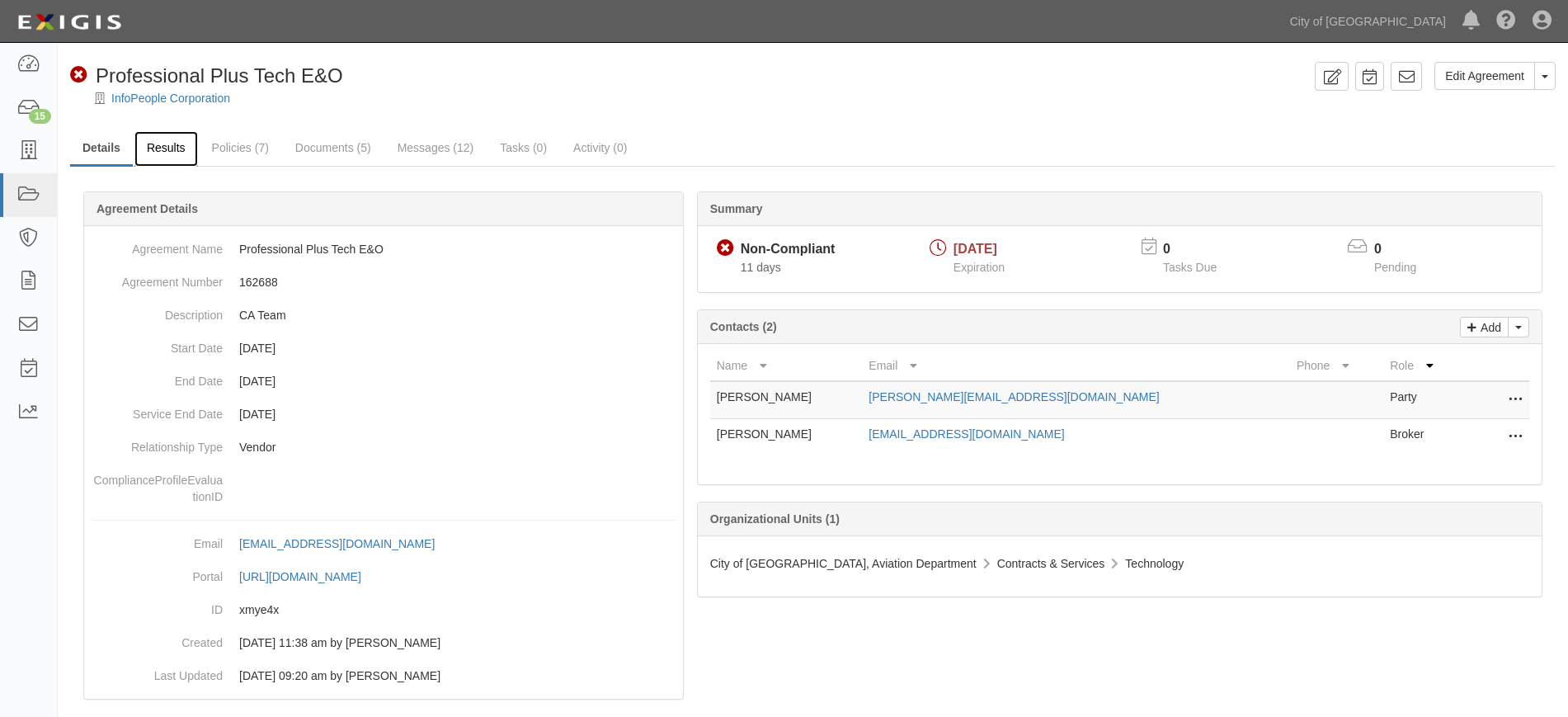
click at [168, 149] on link "Results" at bounding box center [166, 148] width 63 height 35
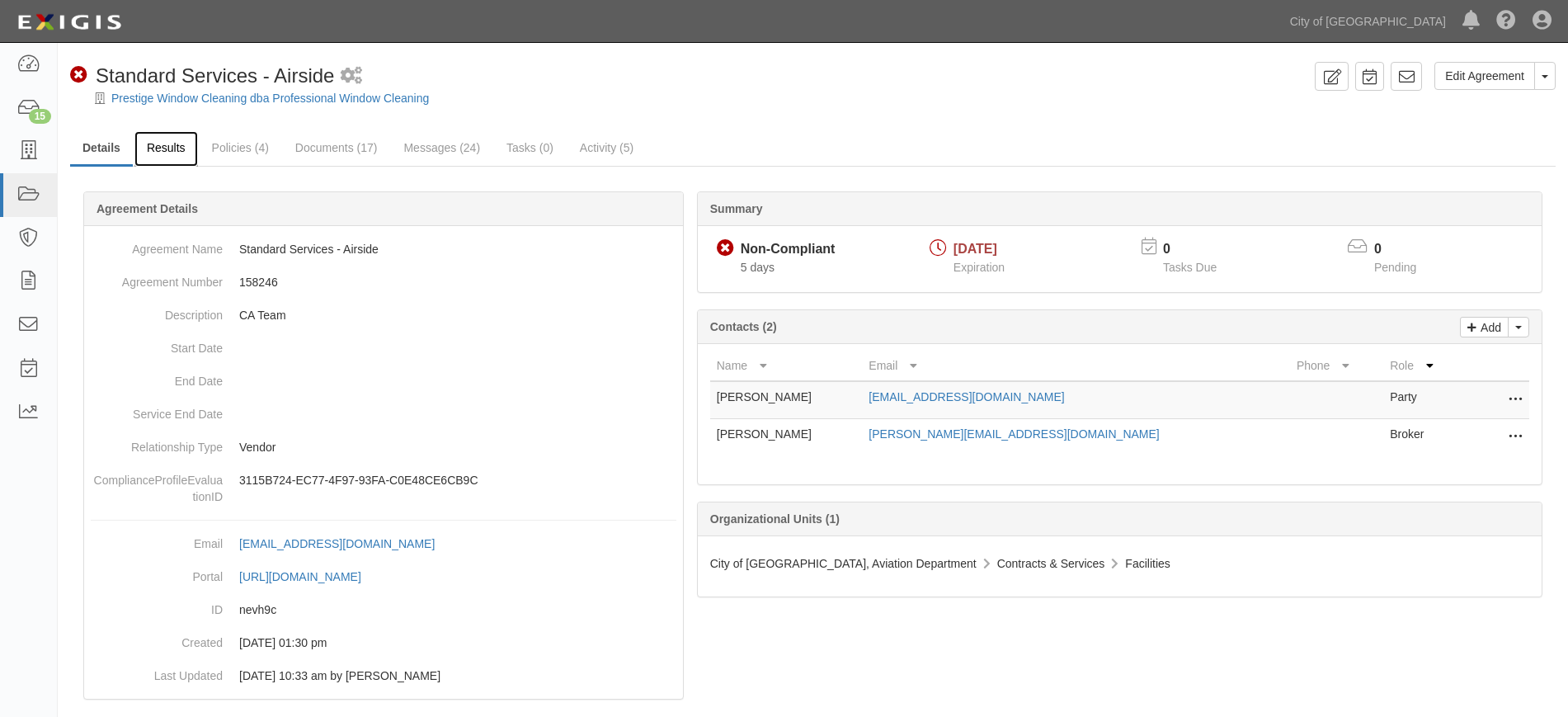
click at [167, 163] on link "Results" at bounding box center [166, 148] width 63 height 35
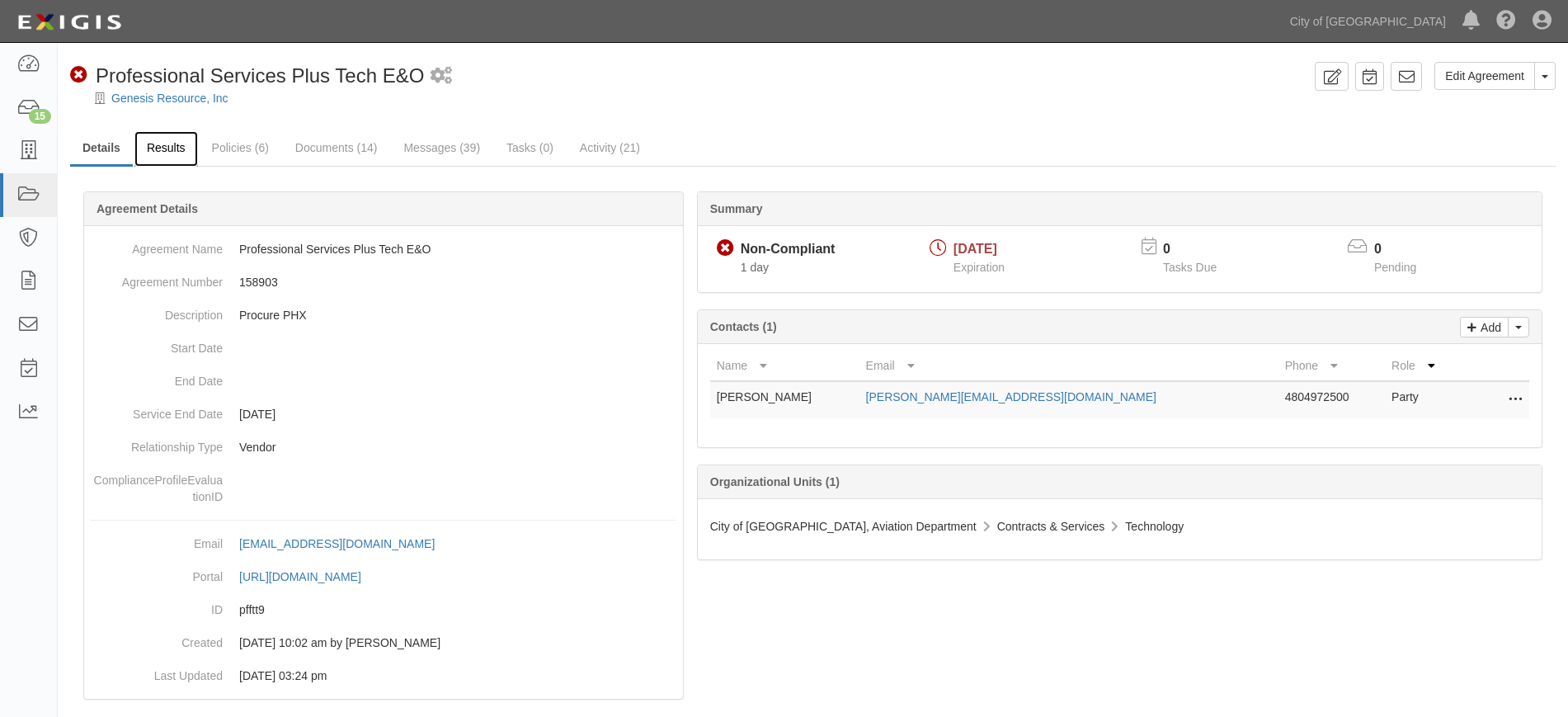
click at [177, 151] on link "Results" at bounding box center [166, 148] width 63 height 35
click at [175, 160] on link "Results" at bounding box center [166, 148] width 63 height 35
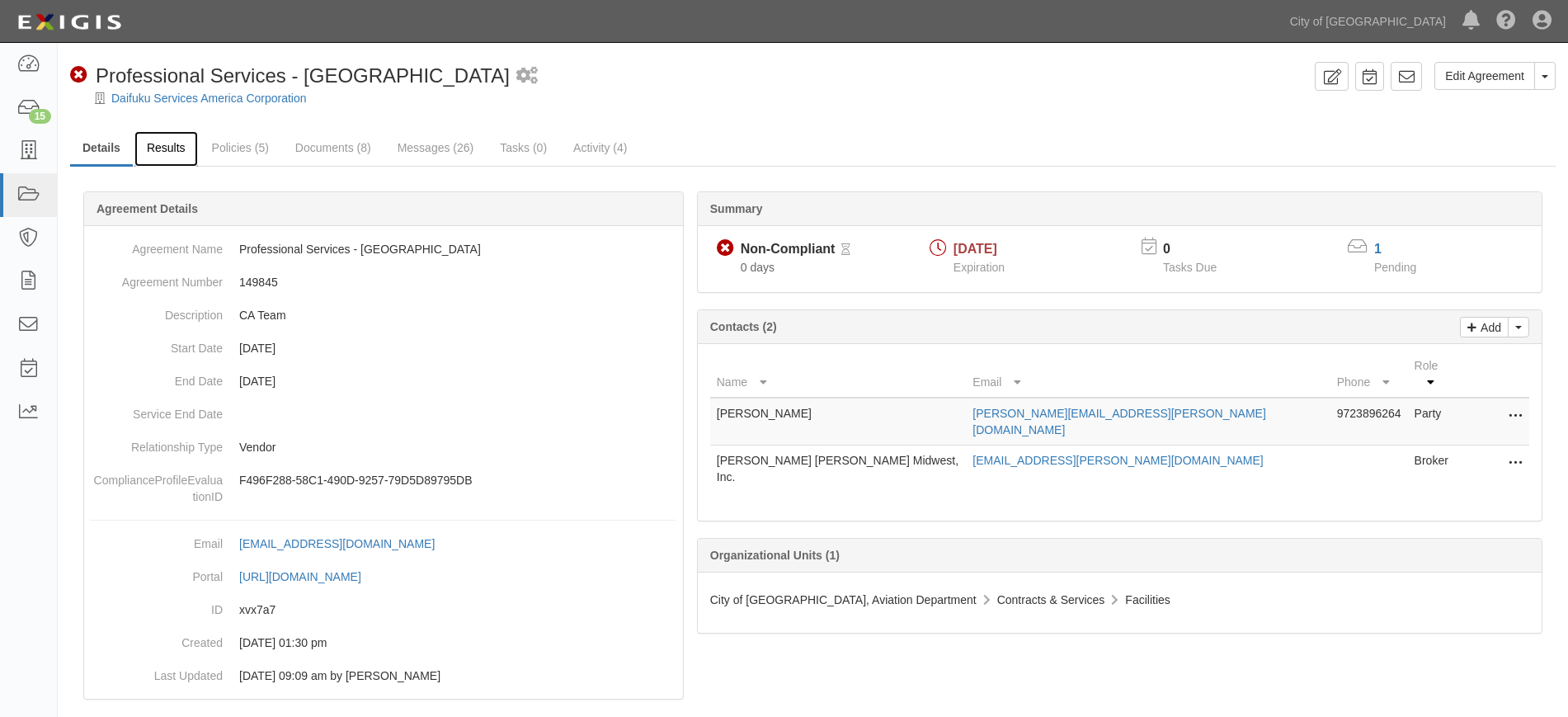
click at [165, 148] on link "Results" at bounding box center [166, 148] width 63 height 35
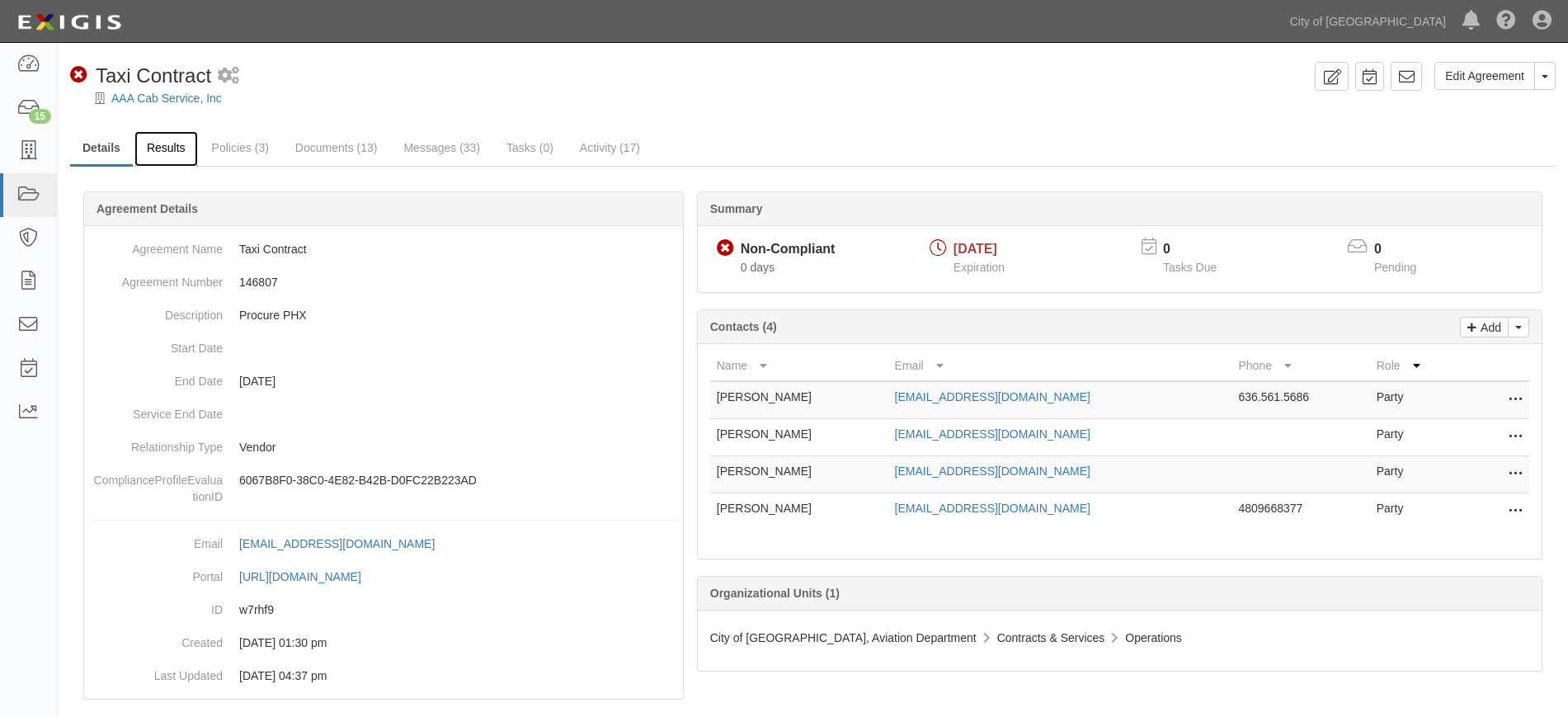
click at [190, 134] on link "Results" at bounding box center [166, 148] width 63 height 35
